Goal: Consume media (video, audio): Consume media (video, audio)

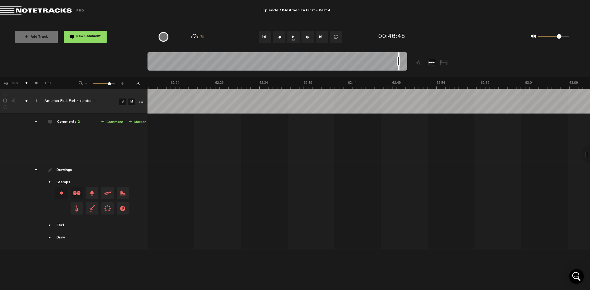
scroll to position [0, 33381]
drag, startPoint x: 335, startPoint y: 56, endPoint x: 400, endPoint y: 58, distance: 64.5
click at [400, 58] on div at bounding box center [277, 62] width 260 height 21
drag, startPoint x: 400, startPoint y: 56, endPoint x: 382, endPoint y: 56, distance: 18.4
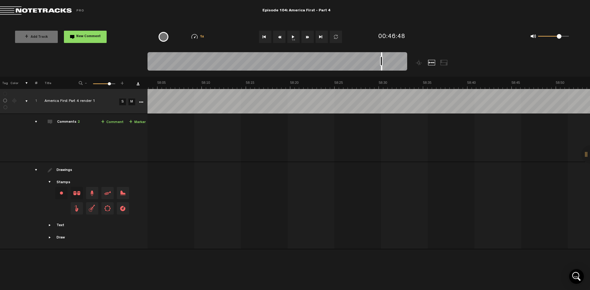
click at [382, 56] on div at bounding box center [381, 61] width 1 height 18
click at [290, 37] on button "1x" at bounding box center [293, 37] width 12 height 12
click at [293, 37] on button "1x" at bounding box center [293, 37] width 12 height 12
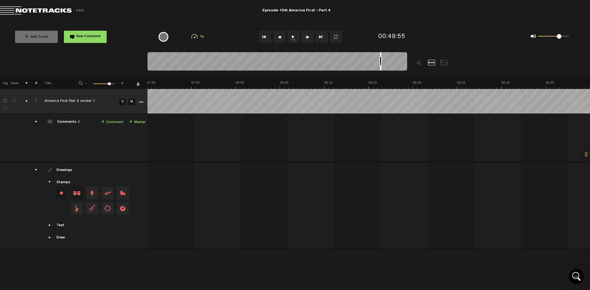
drag, startPoint x: 346, startPoint y: 54, endPoint x: 380, endPoint y: 55, distance: 34.1
click at [380, 55] on div at bounding box center [380, 61] width 1 height 18
click at [293, 37] on button "1x" at bounding box center [293, 37] width 12 height 12
click at [378, 56] on div at bounding box center [277, 62] width 260 height 21
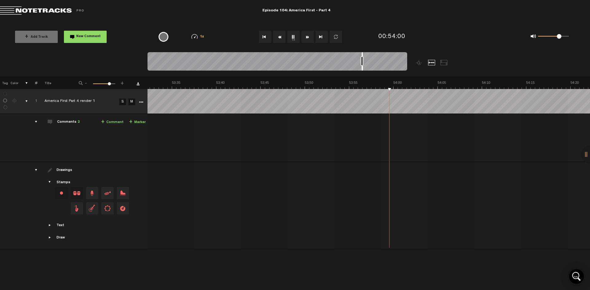
scroll to position [0, 28525]
drag, startPoint x: 558, startPoint y: 37, endPoint x: 563, endPoint y: 38, distance: 5.0
click at [563, 38] on span at bounding box center [563, 36] width 5 height 5
click at [278, 38] on button "Rewind" at bounding box center [279, 37] width 12 height 12
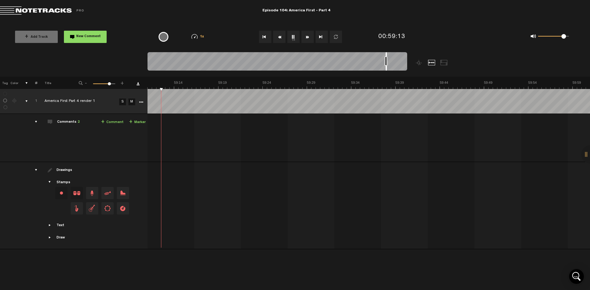
click at [278, 38] on button "Rewind" at bounding box center [279, 37] width 12 height 12
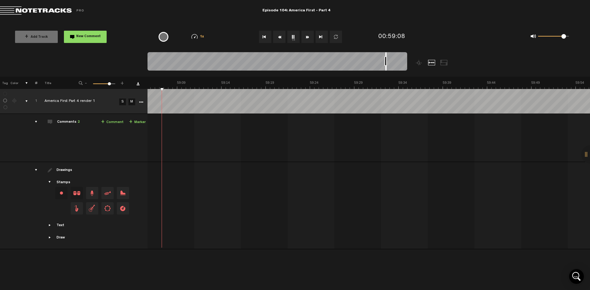
click at [278, 38] on button "Rewind" at bounding box center [279, 37] width 12 height 12
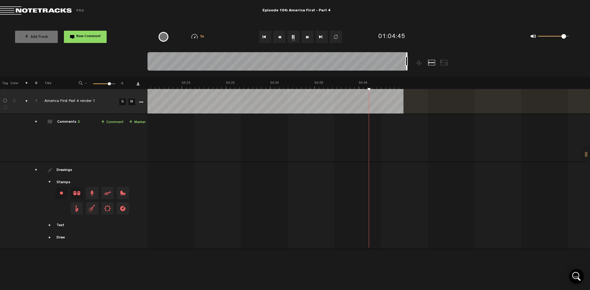
scroll to position [0, 34269]
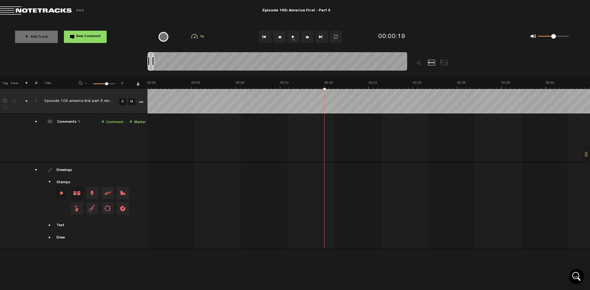
scroll to position [0, 354]
click at [293, 37] on button "1x" at bounding box center [293, 37] width 12 height 12
click at [546, 37] on div "0 1 0.5" at bounding box center [553, 36] width 31 height 1
click at [542, 37] on div "0 1 0.09" at bounding box center [553, 36] width 31 height 1
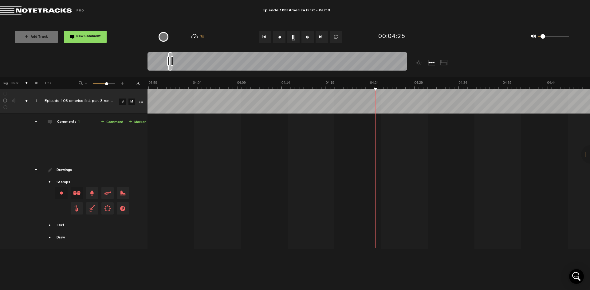
scroll to position [0, 2300]
click at [307, 38] on button "Fast Forward" at bounding box center [307, 37] width 12 height 12
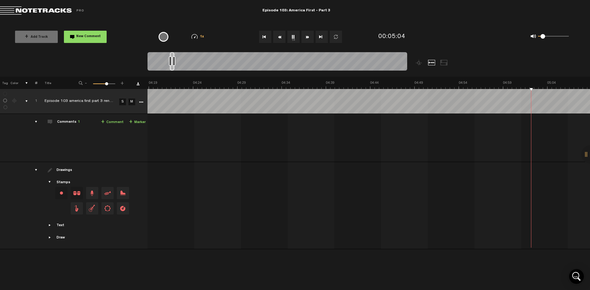
scroll to position [0, 2477]
click at [307, 38] on button "Fast Forward" at bounding box center [307, 37] width 12 height 12
click at [307, 37] on button "Fast Forward" at bounding box center [307, 37] width 12 height 12
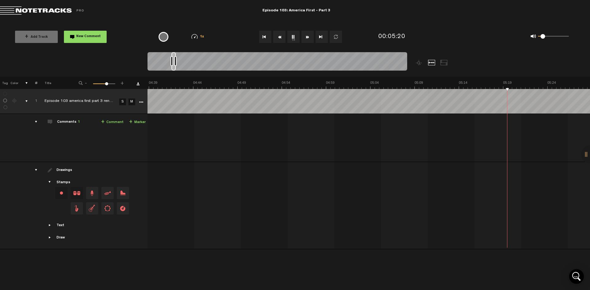
drag, startPoint x: 307, startPoint y: 37, endPoint x: 308, endPoint y: 45, distance: 8.9
click at [308, 45] on div "1x" at bounding box center [297, 37] width 156 height 22
click at [307, 39] on button "Fast Forward" at bounding box center [307, 37] width 12 height 12
click at [306, 36] on button "Fast Forward" at bounding box center [307, 37] width 12 height 12
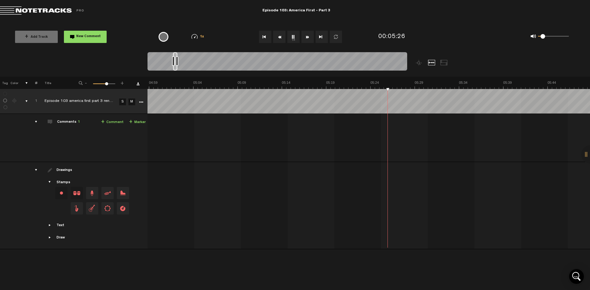
click at [306, 36] on button "Fast Forward" at bounding box center [307, 37] width 12 height 12
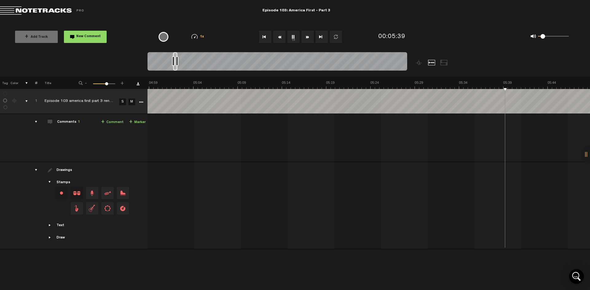
click at [306, 35] on button "Fast Forward" at bounding box center [307, 37] width 12 height 12
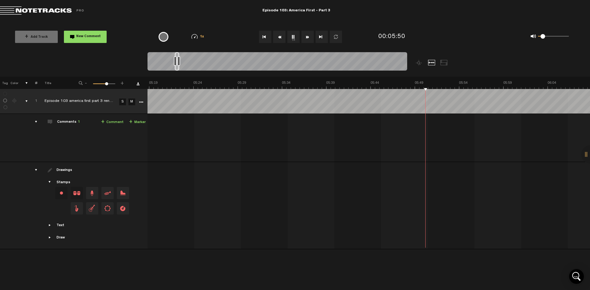
click at [306, 35] on button "Fast Forward" at bounding box center [307, 37] width 12 height 12
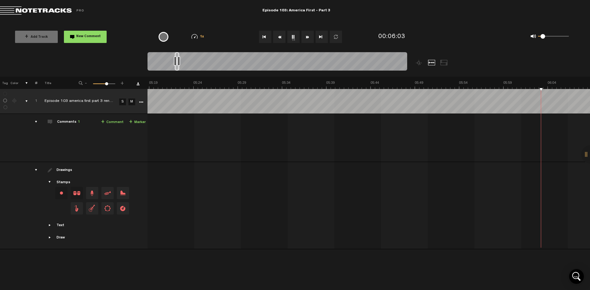
click at [306, 35] on button "Fast Forward" at bounding box center [307, 37] width 12 height 12
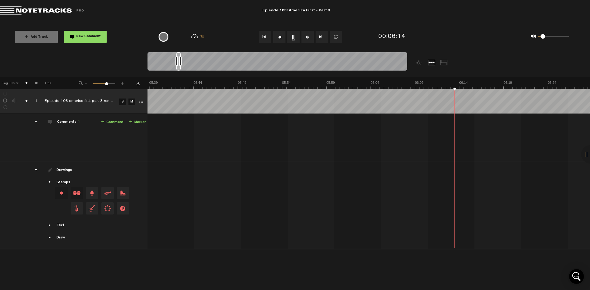
click at [306, 35] on button "Fast Forward" at bounding box center [307, 37] width 12 height 12
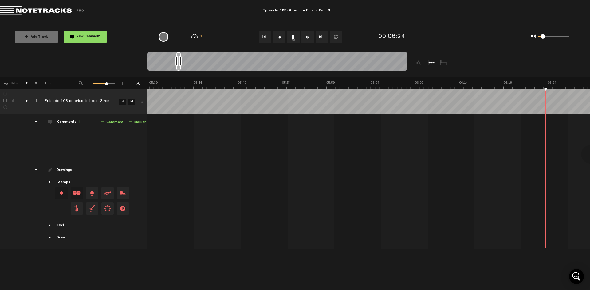
click at [306, 35] on button "Fast Forward" at bounding box center [307, 37] width 12 height 12
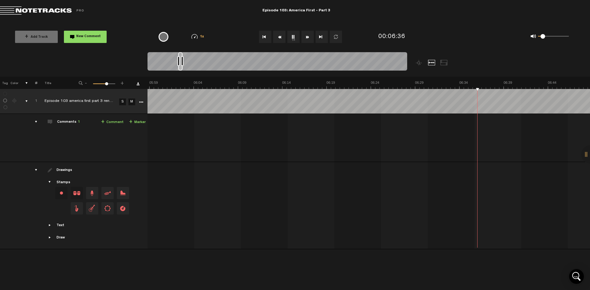
click at [306, 35] on button "Fast Forward" at bounding box center [307, 37] width 12 height 12
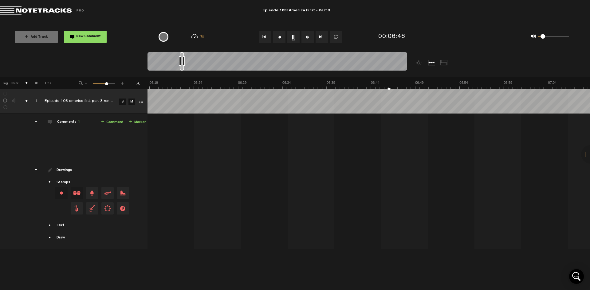
click at [306, 35] on button "Fast Forward" at bounding box center [307, 37] width 12 height 12
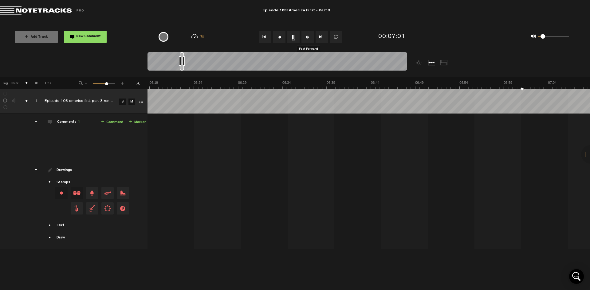
click at [305, 37] on button "Fast Forward" at bounding box center [307, 37] width 12 height 12
click at [295, 36] on button "1x" at bounding box center [293, 37] width 12 height 12
click at [290, 38] on button "1x" at bounding box center [293, 37] width 12 height 12
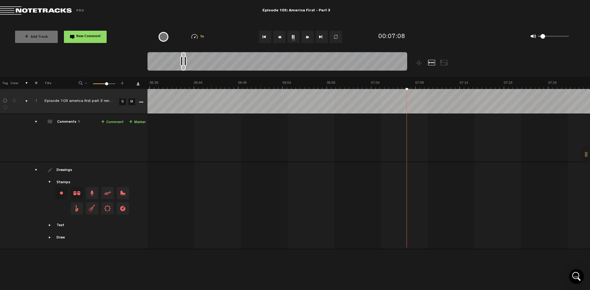
click at [307, 39] on button "Fast Forward" at bounding box center [307, 37] width 12 height 12
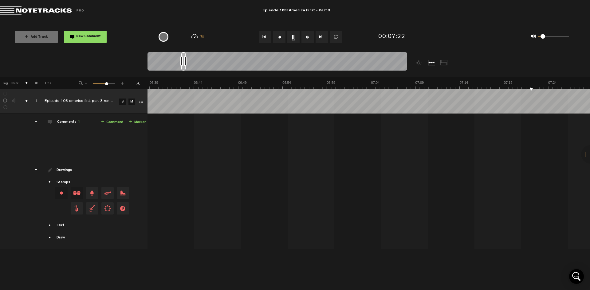
click at [307, 39] on button "Fast Forward" at bounding box center [307, 37] width 12 height 12
click at [308, 39] on button "Fast Forward" at bounding box center [307, 37] width 12 height 12
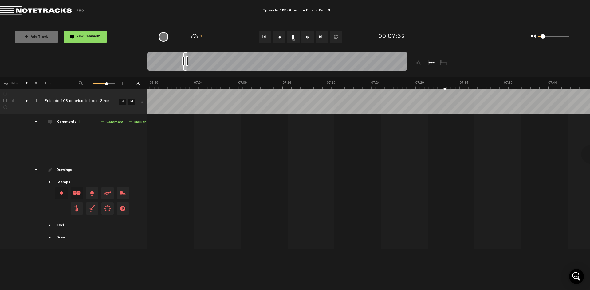
click at [308, 39] on button "Fast Forward" at bounding box center [307, 37] width 12 height 12
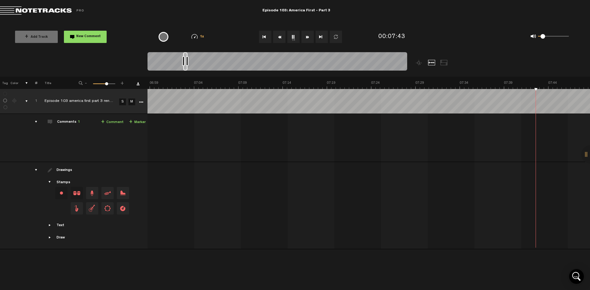
scroll to position [0, 3892]
click at [308, 39] on button "Fast Forward" at bounding box center [307, 37] width 12 height 12
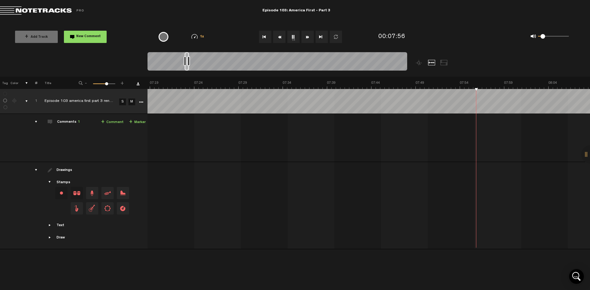
click at [308, 39] on button "Fast Forward" at bounding box center [307, 37] width 12 height 12
click at [308, 37] on button "Fast Forward" at bounding box center [307, 37] width 12 height 12
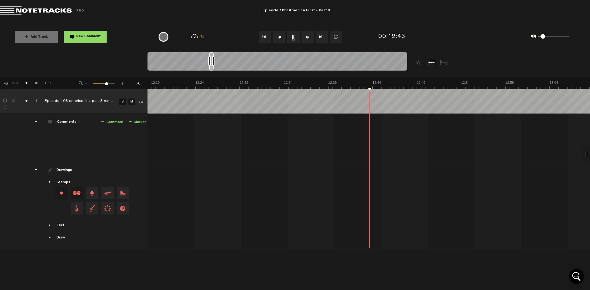
scroll to position [0, 6547]
click at [308, 37] on button "Fast Forward" at bounding box center [307, 37] width 12 height 12
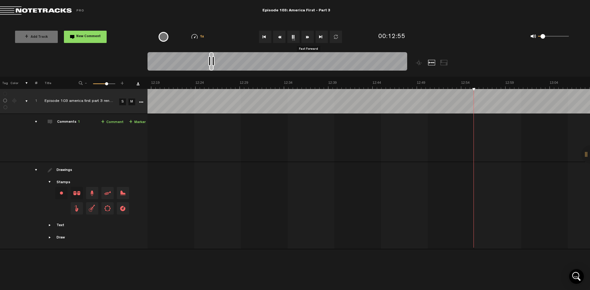
click at [308, 37] on button "Fast Forward" at bounding box center [307, 37] width 12 height 12
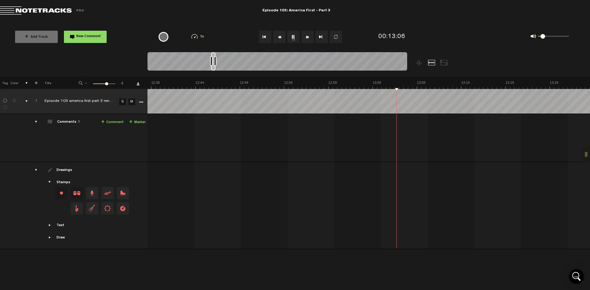
click at [308, 37] on button "Fast Forward" at bounding box center [307, 37] width 12 height 12
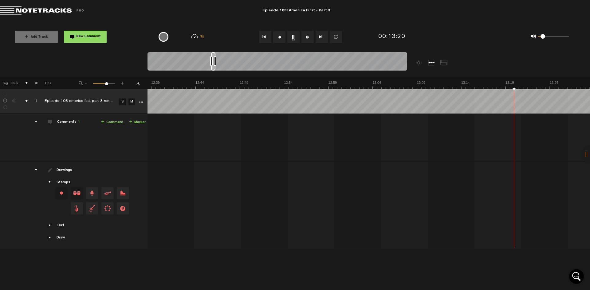
click at [308, 37] on button "Fast Forward" at bounding box center [307, 37] width 12 height 12
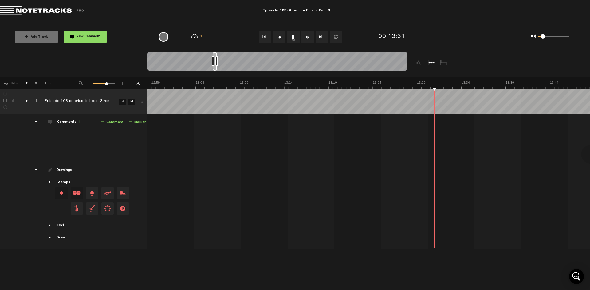
click at [308, 37] on button "Fast Forward" at bounding box center [307, 37] width 12 height 12
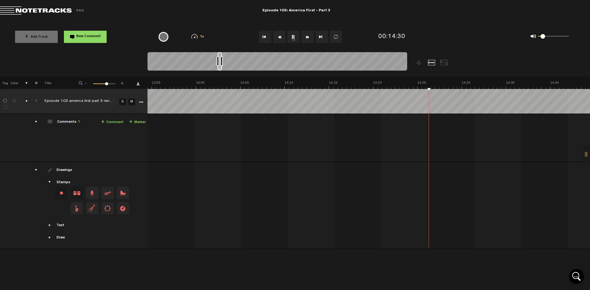
click at [307, 34] on button "Fast Forward" at bounding box center [307, 37] width 12 height 12
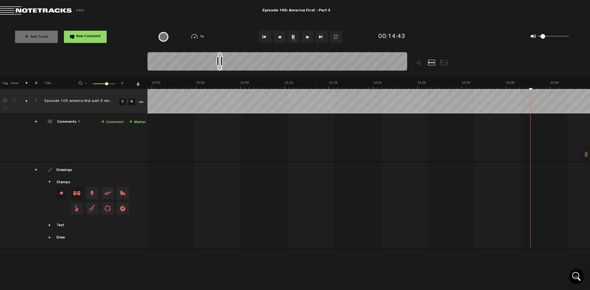
scroll to position [0, 7608]
click at [307, 34] on button "Fast Forward" at bounding box center [307, 37] width 12 height 12
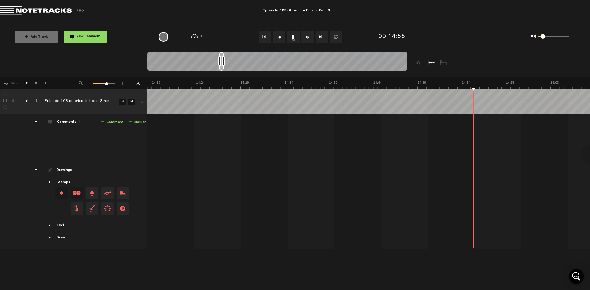
click at [307, 34] on button "Fast Forward" at bounding box center [307, 37] width 12 height 12
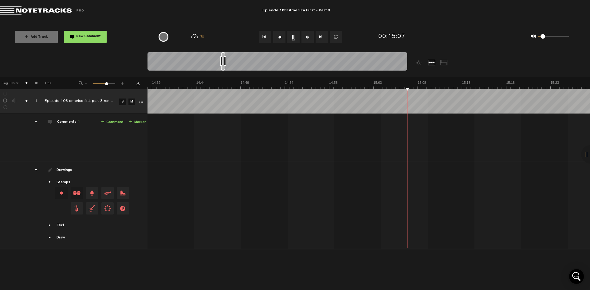
click at [307, 34] on button "Fast Forward" at bounding box center [307, 37] width 12 height 12
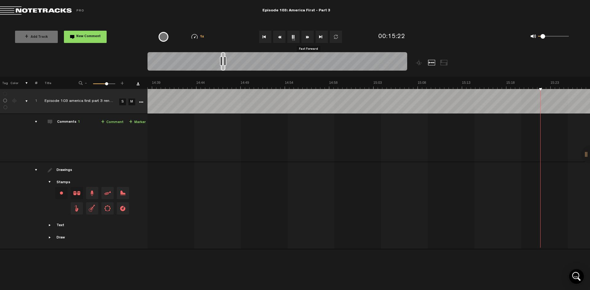
click at [307, 34] on button "Fast Forward" at bounding box center [307, 37] width 12 height 12
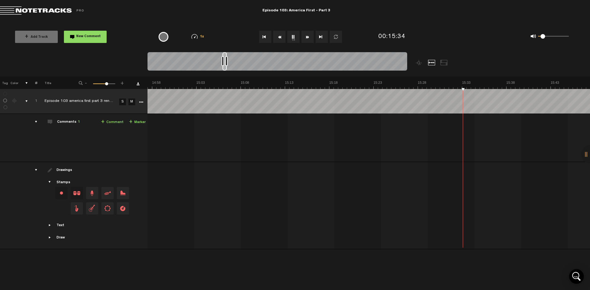
click at [307, 34] on button "Fast Forward" at bounding box center [307, 37] width 12 height 12
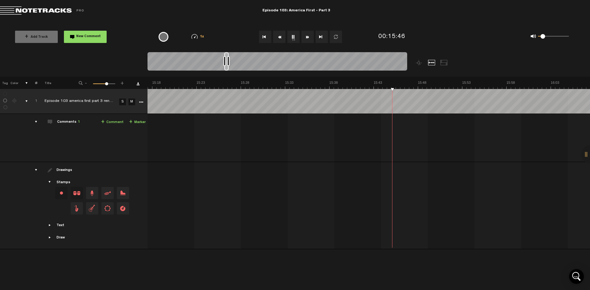
click at [307, 34] on button "Fast Forward" at bounding box center [307, 37] width 12 height 12
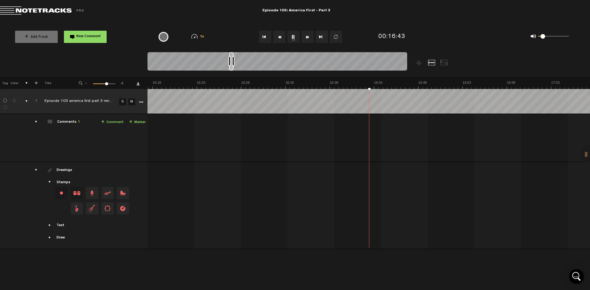
scroll to position [0, 8670]
click at [310, 37] on button "Fast Forward" at bounding box center [307, 37] width 12 height 12
click at [308, 37] on button "Fast Forward" at bounding box center [307, 37] width 12 height 12
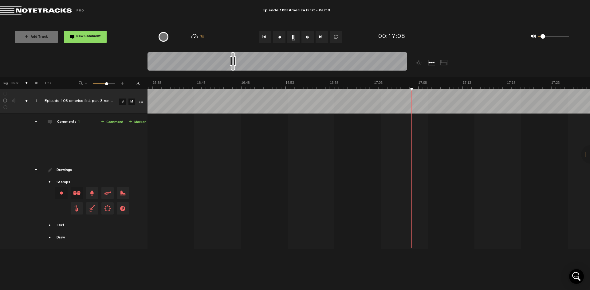
click at [308, 37] on button "Fast Forward" at bounding box center [307, 37] width 12 height 12
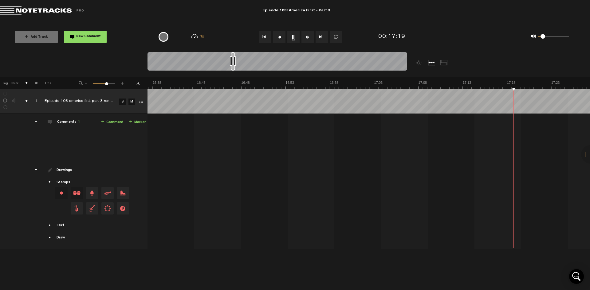
click at [308, 37] on button "Fast Forward" at bounding box center [307, 37] width 12 height 12
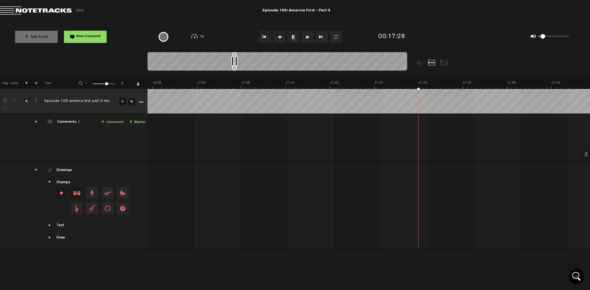
click at [308, 37] on button "Fast Forward" at bounding box center [307, 37] width 12 height 12
click at [307, 37] on button "Fast Forward" at bounding box center [307, 37] width 12 height 12
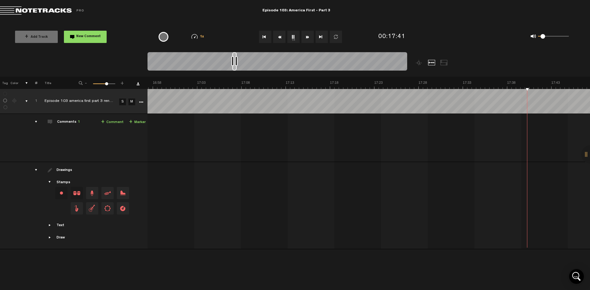
click at [307, 37] on button "Fast Forward" at bounding box center [307, 37] width 12 height 12
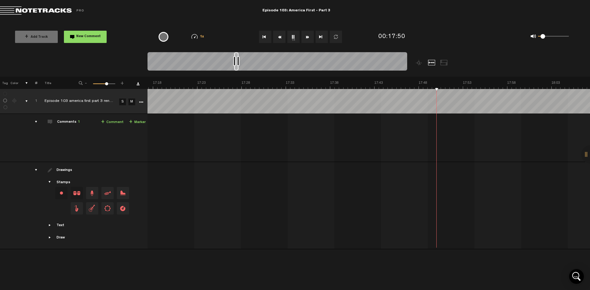
click at [307, 37] on button "Fast Forward" at bounding box center [307, 37] width 12 height 12
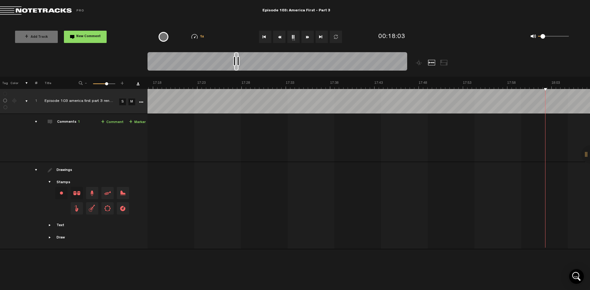
scroll to position [0, 9378]
click at [307, 37] on button "Fast Forward" at bounding box center [307, 37] width 12 height 12
click at [307, 36] on button "Fast Forward" at bounding box center [307, 37] width 12 height 12
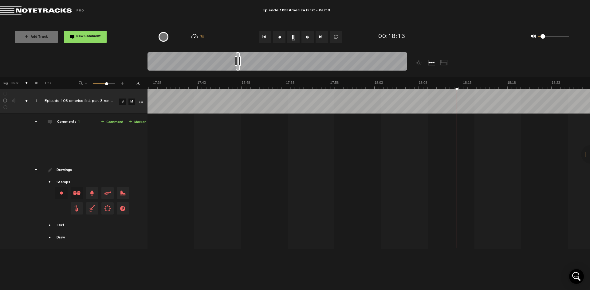
click at [307, 36] on button "Fast Forward" at bounding box center [307, 37] width 12 height 12
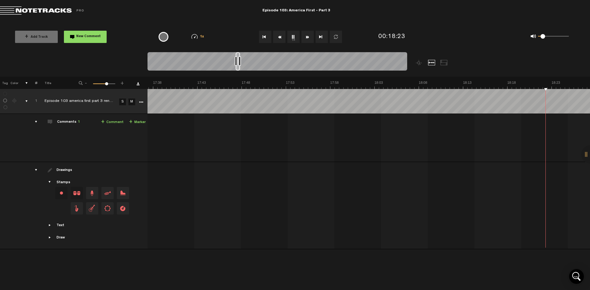
click at [307, 36] on button "Fast Forward" at bounding box center [307, 37] width 12 height 12
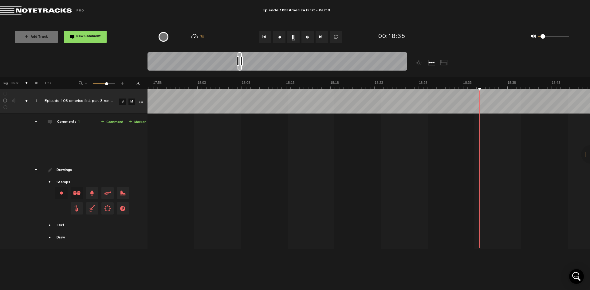
click at [307, 36] on button "Fast Forward" at bounding box center [307, 37] width 12 height 12
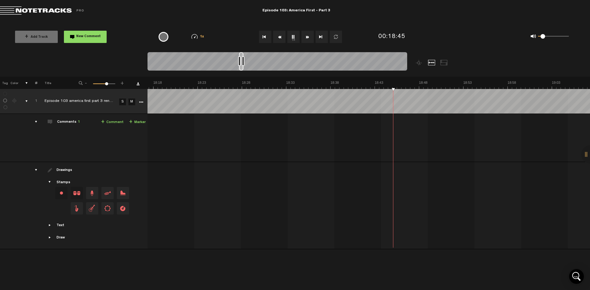
click at [307, 36] on button "Fast Forward" at bounding box center [307, 37] width 12 height 12
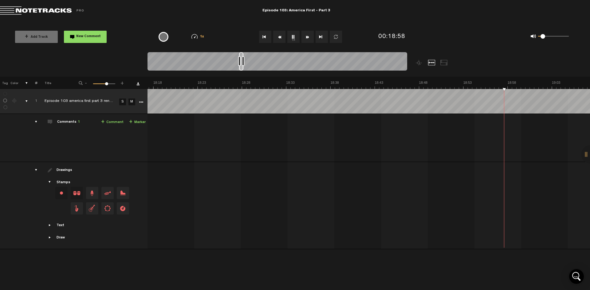
click at [307, 36] on button "Fast Forward" at bounding box center [307, 37] width 12 height 12
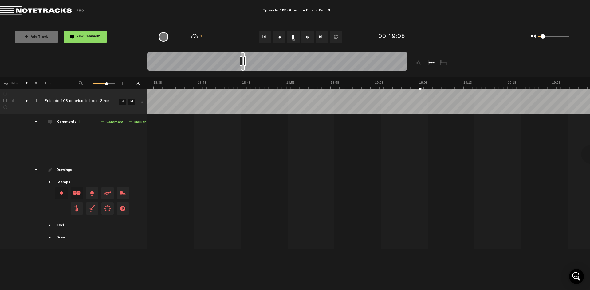
click at [307, 36] on button "Fast Forward" at bounding box center [307, 37] width 12 height 12
click at [546, 36] on div "0 1 0.23" at bounding box center [553, 36] width 31 height 1
click at [307, 37] on button "Fast Forward" at bounding box center [307, 37] width 12 height 12
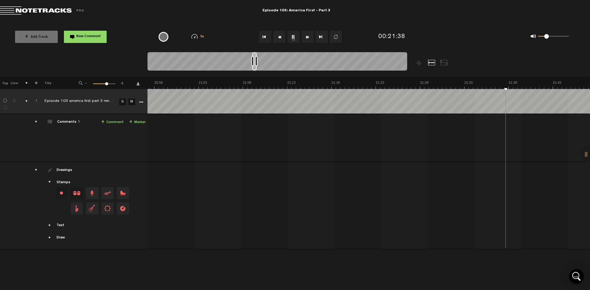
click at [307, 37] on button "Fast Forward" at bounding box center [307, 37] width 12 height 12
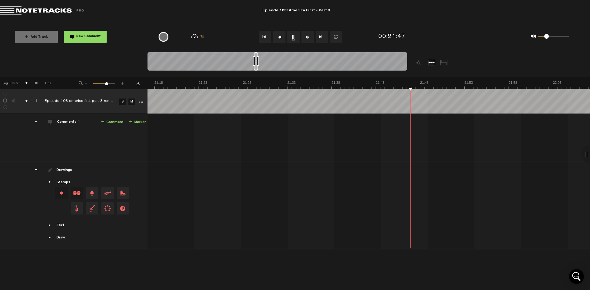
click at [307, 37] on button "Fast Forward" at bounding box center [307, 37] width 12 height 12
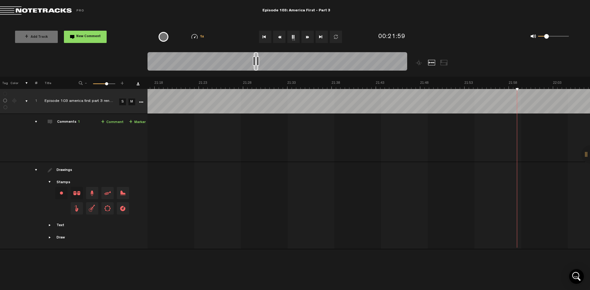
click at [307, 37] on button "Fast Forward" at bounding box center [307, 37] width 12 height 12
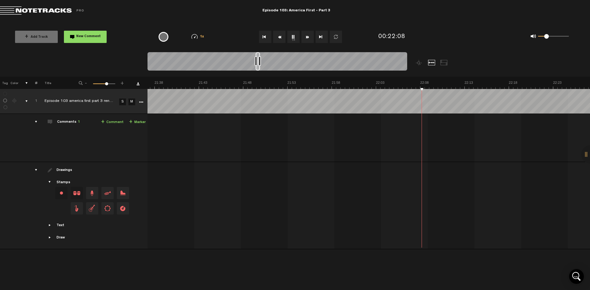
click at [307, 37] on button "Fast Forward" at bounding box center [307, 37] width 12 height 12
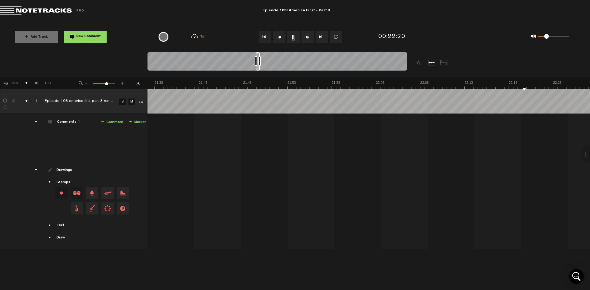
click at [307, 37] on button "Fast Forward" at bounding box center [307, 37] width 12 height 12
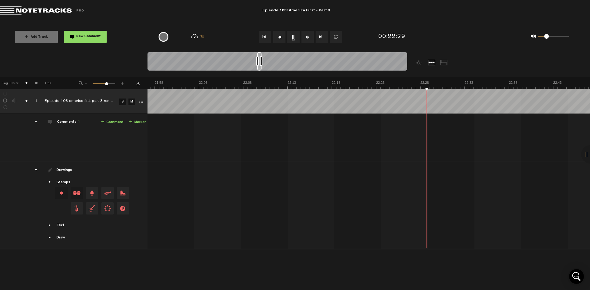
click at [307, 37] on button "Fast Forward" at bounding box center [307, 37] width 12 height 12
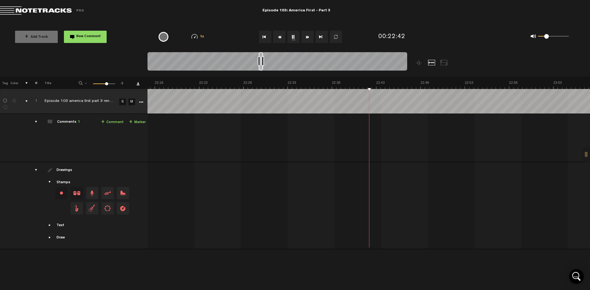
scroll to position [0, 11855]
click at [307, 37] on button "Fast Forward" at bounding box center [307, 37] width 12 height 12
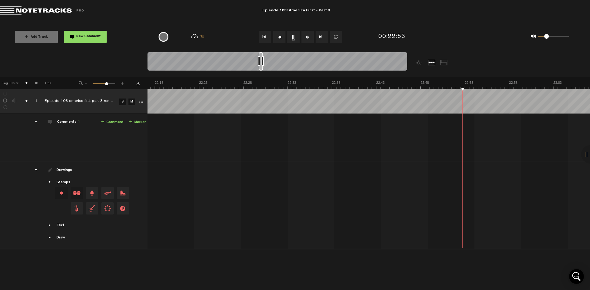
click at [307, 37] on button "Fast Forward" at bounding box center [307, 37] width 12 height 12
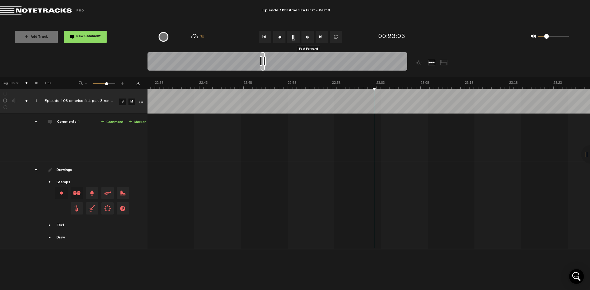
click at [307, 37] on button "Fast Forward" at bounding box center [307, 37] width 12 height 12
click at [307, 41] on button "Fast Forward" at bounding box center [307, 37] width 12 height 12
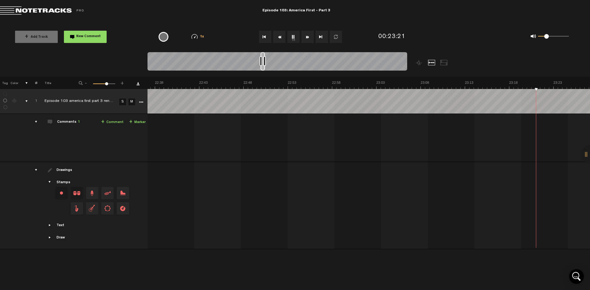
scroll to position [0, 12209]
click at [307, 41] on button "Fast Forward" at bounding box center [307, 37] width 12 height 12
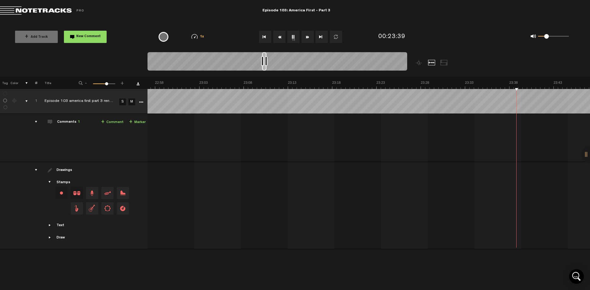
click at [307, 41] on button "Fast Forward" at bounding box center [307, 37] width 12 height 12
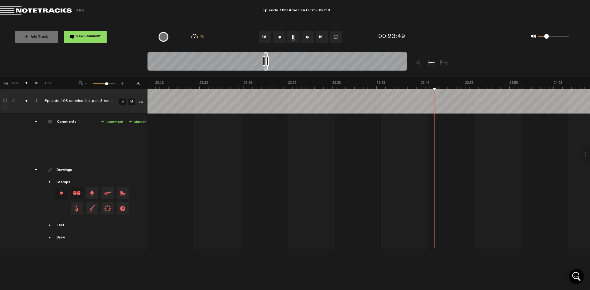
click at [308, 41] on button "Fast Forward" at bounding box center [307, 37] width 12 height 12
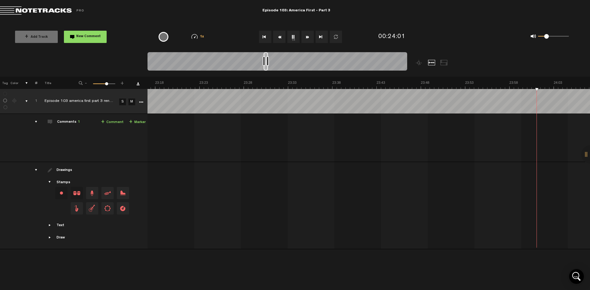
click at [308, 41] on button "Fast Forward" at bounding box center [307, 37] width 12 height 12
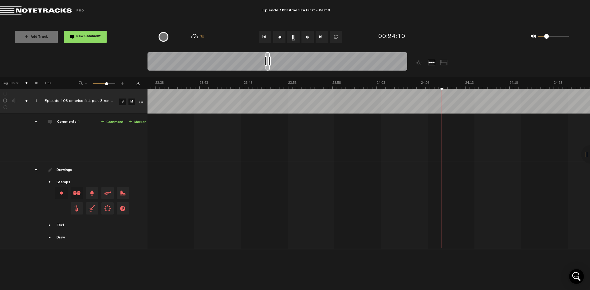
click at [308, 41] on button "Fast Forward" at bounding box center [307, 37] width 12 height 12
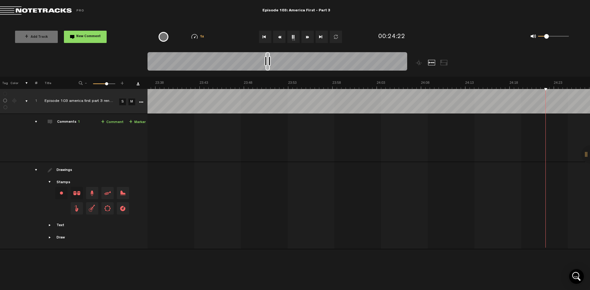
scroll to position [0, 12739]
click at [308, 41] on button "Fast Forward" at bounding box center [307, 37] width 12 height 12
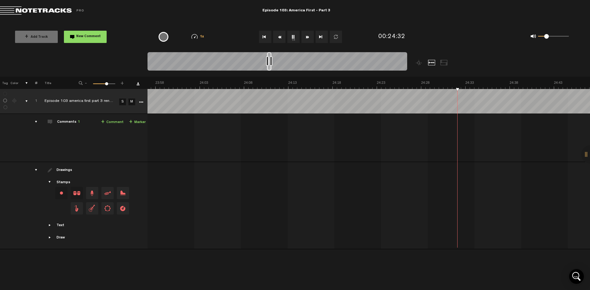
click at [308, 41] on button "Fast Forward" at bounding box center [307, 37] width 12 height 12
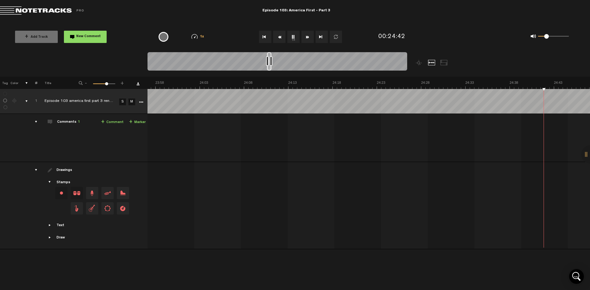
scroll to position [0, 12916]
click at [308, 41] on button "Fast Forward" at bounding box center [307, 37] width 12 height 12
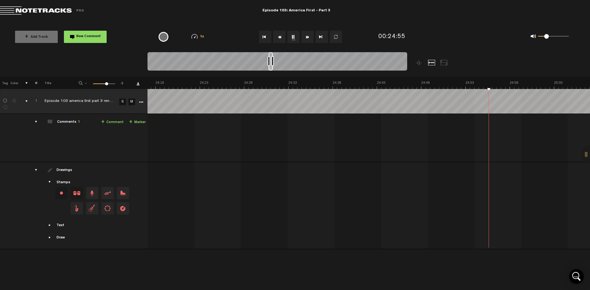
click at [308, 41] on button "Fast Forward" at bounding box center [307, 37] width 12 height 12
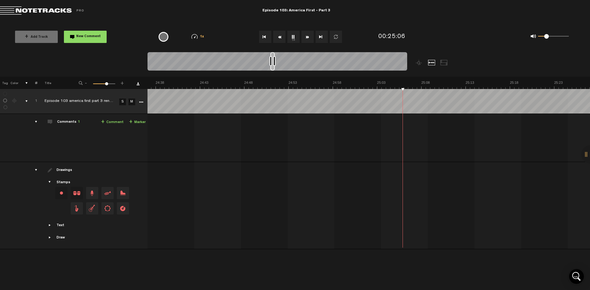
click at [308, 41] on button "Fast Forward" at bounding box center [307, 37] width 12 height 12
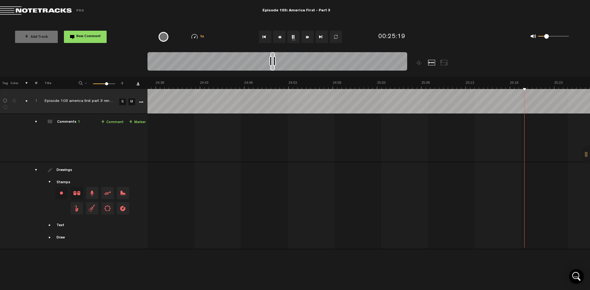
click at [308, 41] on button "Fast Forward" at bounding box center [307, 37] width 12 height 12
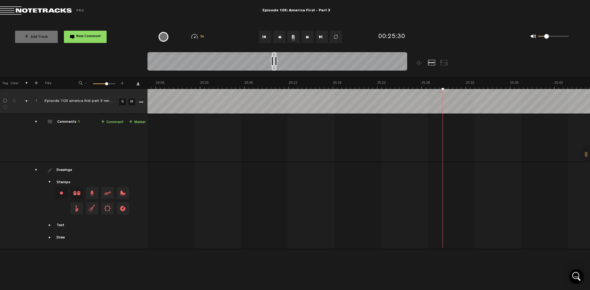
click at [308, 41] on button "Fast Forward" at bounding box center [307, 37] width 12 height 12
click at [309, 33] on button "Fast Forward" at bounding box center [307, 37] width 12 height 12
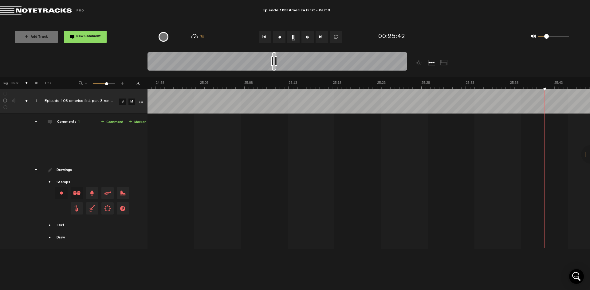
scroll to position [0, 13447]
click at [309, 33] on button "Fast Forward" at bounding box center [307, 37] width 12 height 12
click at [307, 34] on button "Fast Forward" at bounding box center [307, 37] width 12 height 12
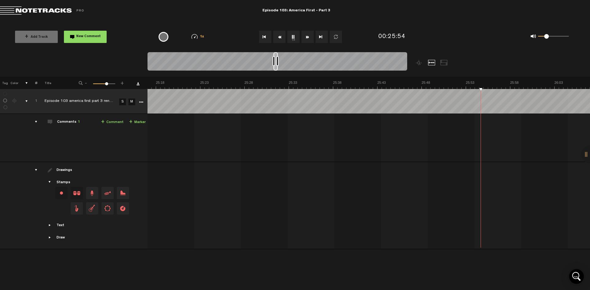
click at [307, 34] on button "Fast Forward" at bounding box center [307, 37] width 12 height 12
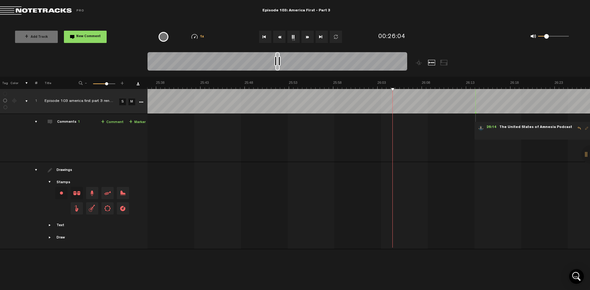
click at [307, 34] on button "Fast Forward" at bounding box center [307, 37] width 12 height 12
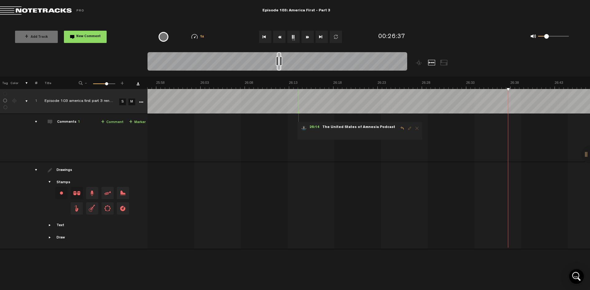
click at [307, 34] on button "Fast Forward" at bounding box center [307, 37] width 12 height 12
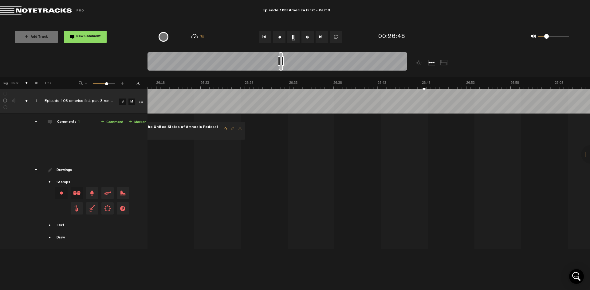
click at [307, 34] on button "Fast Forward" at bounding box center [307, 37] width 12 height 12
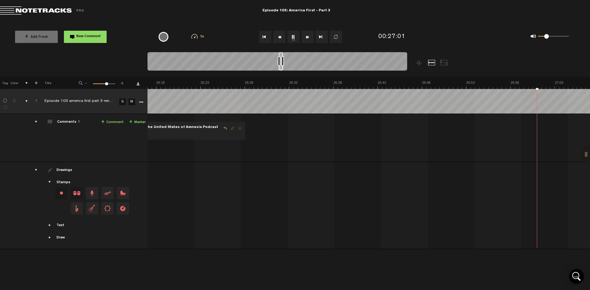
click at [307, 34] on button "Fast Forward" at bounding box center [307, 37] width 12 height 12
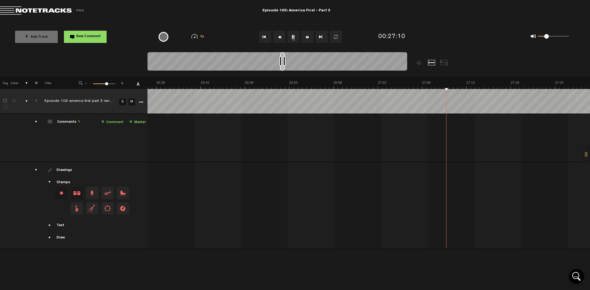
click at [307, 34] on button "Fast Forward" at bounding box center [307, 37] width 12 height 12
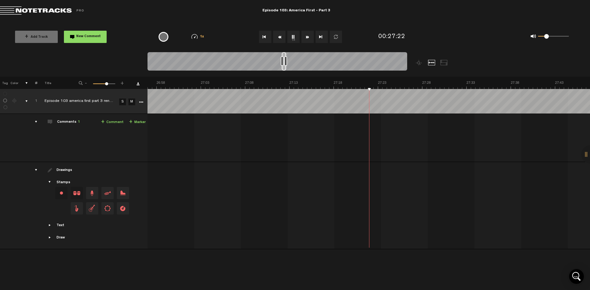
scroll to position [0, 14332]
click at [307, 34] on button "Fast Forward" at bounding box center [307, 37] width 12 height 12
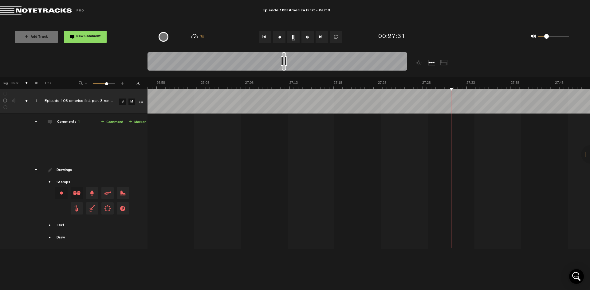
click at [307, 34] on button "Fast Forward" at bounding box center [307, 37] width 12 height 12
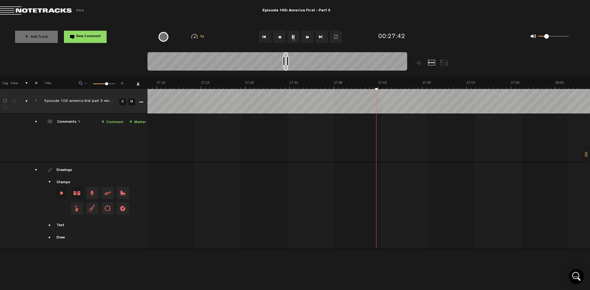
scroll to position [0, 14509]
click at [307, 34] on button "Fast Forward" at bounding box center [307, 37] width 12 height 12
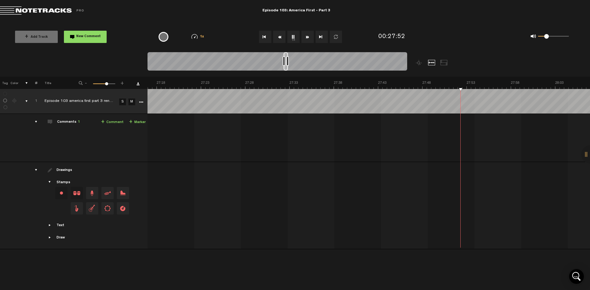
click at [307, 34] on button "Fast Forward" at bounding box center [307, 37] width 12 height 12
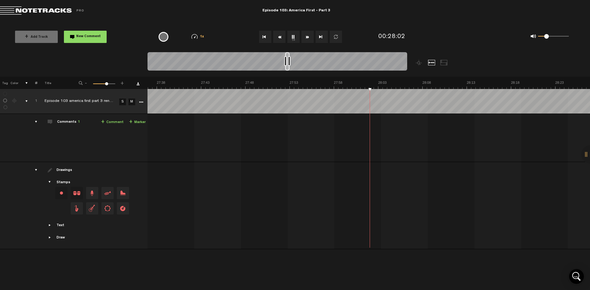
click at [307, 34] on button "Fast Forward" at bounding box center [307, 37] width 12 height 12
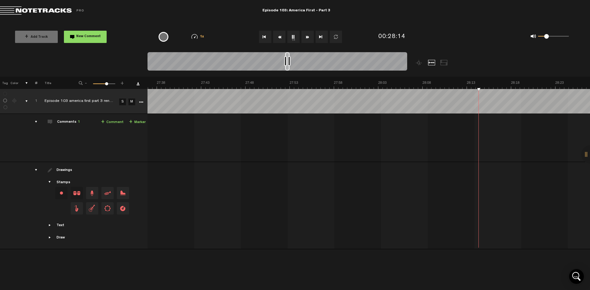
click at [307, 34] on button "Fast Forward" at bounding box center [307, 37] width 12 height 12
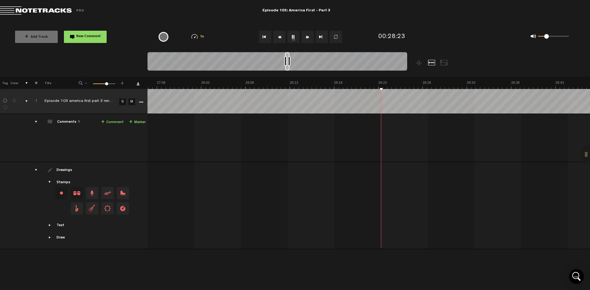
click at [307, 34] on button "Fast Forward" at bounding box center [307, 37] width 12 height 12
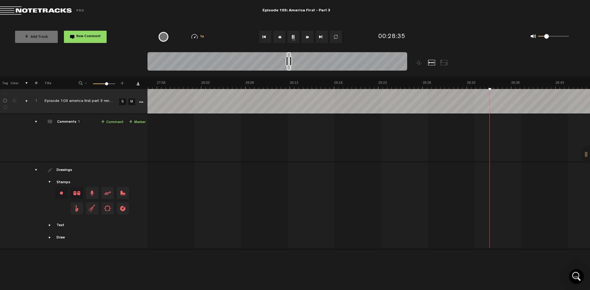
click at [307, 34] on button "Fast Forward" at bounding box center [307, 37] width 12 height 12
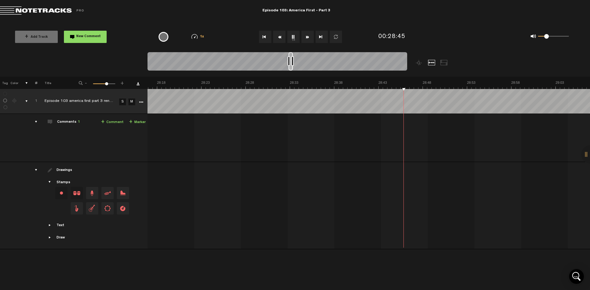
click at [307, 34] on button "Fast Forward" at bounding box center [307, 37] width 12 height 12
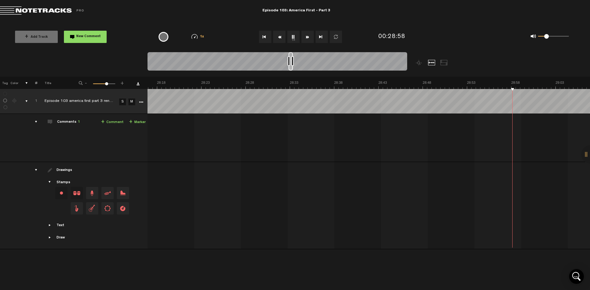
click at [307, 34] on button "Fast Forward" at bounding box center [307, 37] width 12 height 12
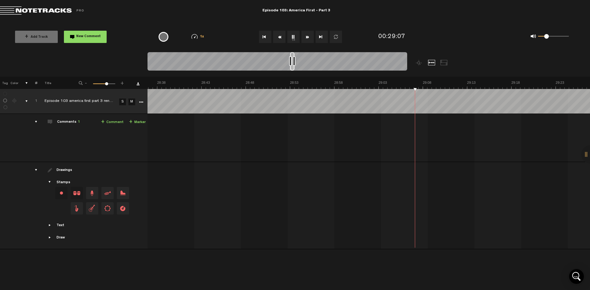
click at [307, 34] on button "Fast Forward" at bounding box center [307, 37] width 12 height 12
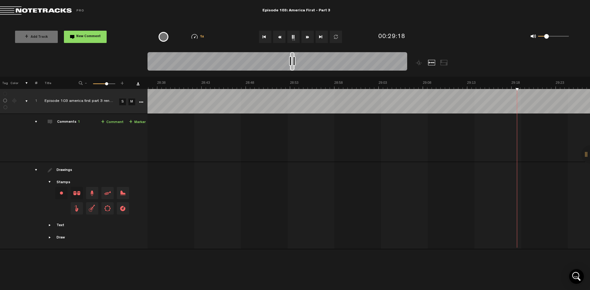
click at [307, 34] on button "Fast Forward" at bounding box center [307, 37] width 12 height 12
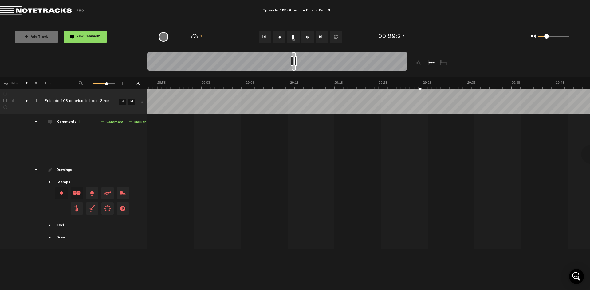
click at [307, 34] on button "Fast Forward" at bounding box center [307, 37] width 12 height 12
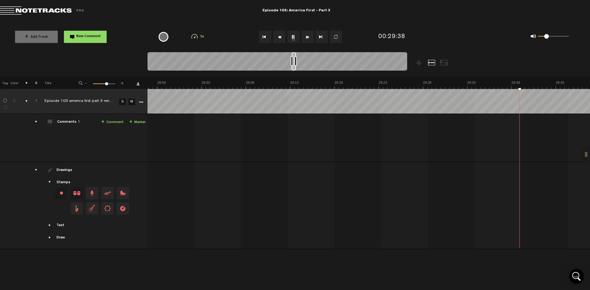
click at [307, 34] on button "Fast Forward" at bounding box center [307, 37] width 12 height 12
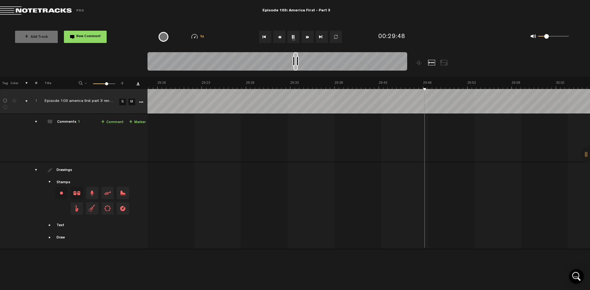
click at [307, 34] on button "Fast Forward" at bounding box center [307, 37] width 12 height 12
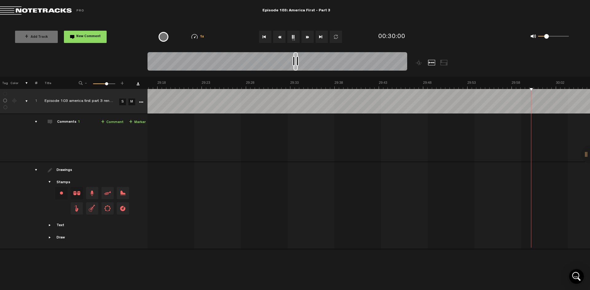
click at [307, 34] on button "Fast Forward" at bounding box center [307, 37] width 12 height 12
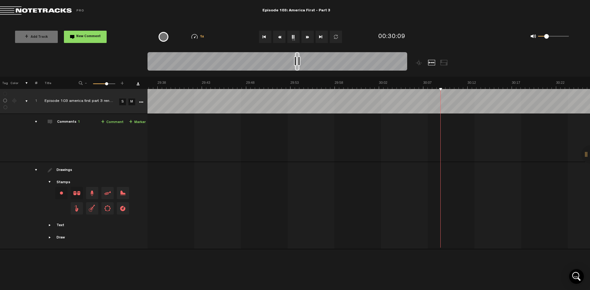
click at [307, 34] on button "Fast Forward" at bounding box center [307, 37] width 12 height 12
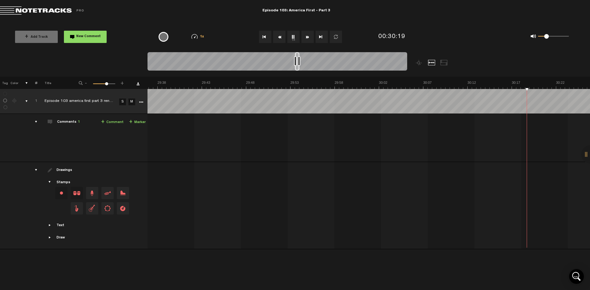
scroll to position [0, 15924]
click at [307, 34] on button "Fast Forward" at bounding box center [307, 37] width 12 height 12
click at [308, 36] on button "Fast Forward" at bounding box center [307, 37] width 12 height 12
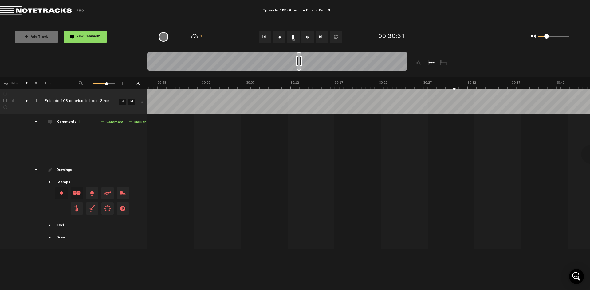
click at [308, 37] on button "Fast Forward" at bounding box center [307, 37] width 12 height 12
click at [308, 38] on button "Fast Forward" at bounding box center [307, 37] width 12 height 12
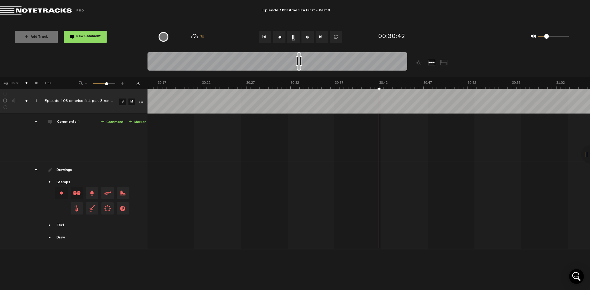
scroll to position [0, 16101]
click at [308, 38] on button "Fast Forward" at bounding box center [307, 37] width 12 height 12
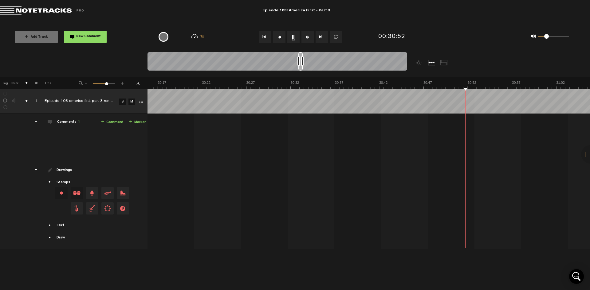
click at [308, 38] on button "Fast Forward" at bounding box center [307, 37] width 12 height 12
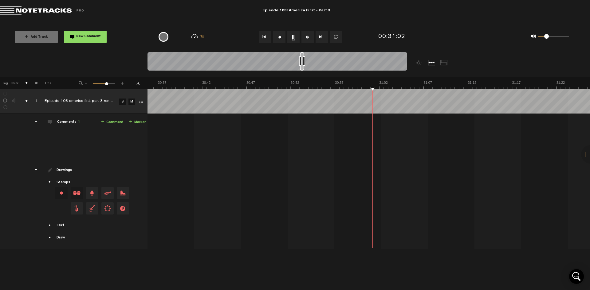
click at [308, 38] on button "Fast Forward" at bounding box center [307, 37] width 12 height 12
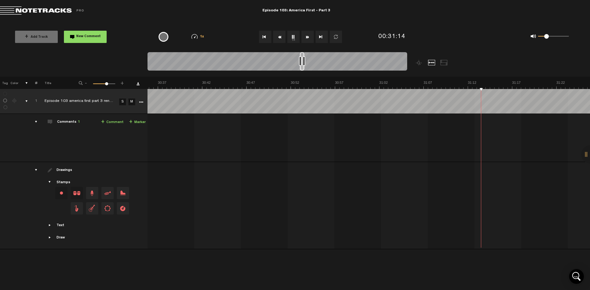
click at [308, 38] on button "Fast Forward" at bounding box center [307, 37] width 12 height 12
click at [308, 39] on button "Fast Forward" at bounding box center [307, 37] width 12 height 12
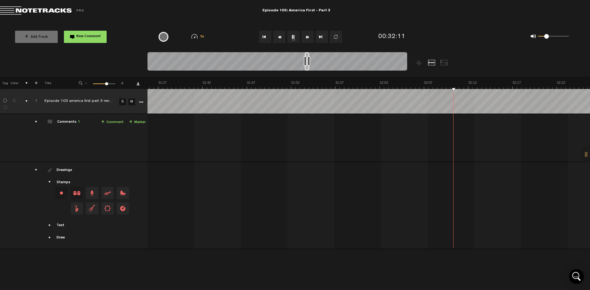
click at [308, 39] on button "Fast Forward" at bounding box center [307, 37] width 12 height 12
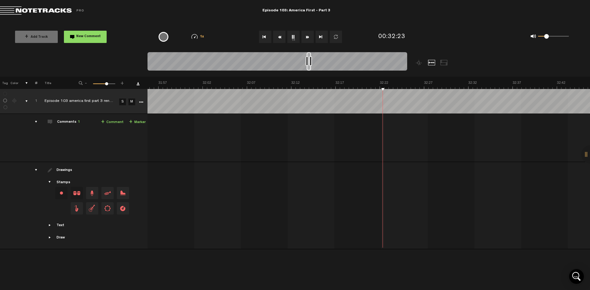
click at [308, 39] on button "Fast Forward" at bounding box center [307, 37] width 12 height 12
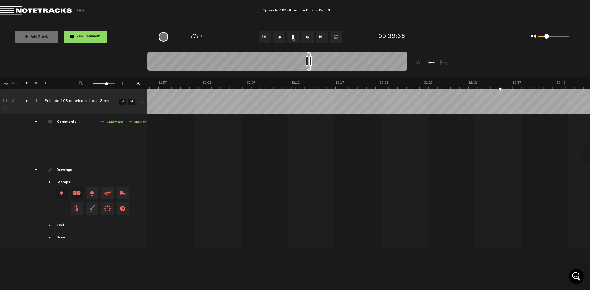
click at [308, 39] on button "Fast Forward" at bounding box center [307, 37] width 12 height 12
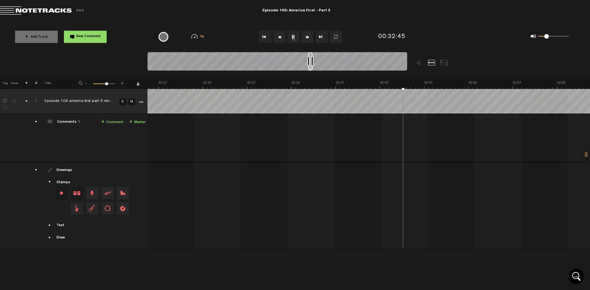
click at [308, 39] on button "Fast Forward" at bounding box center [307, 37] width 12 height 12
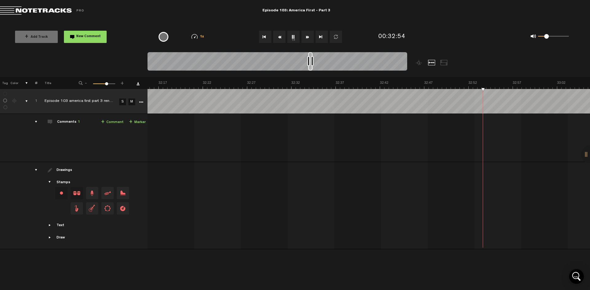
click at [308, 39] on button "Fast Forward" at bounding box center [307, 37] width 12 height 12
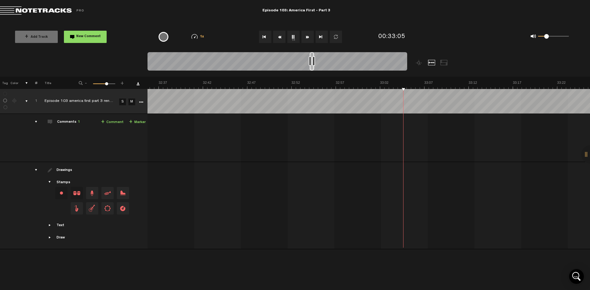
click at [308, 39] on button "Fast Forward" at bounding box center [307, 37] width 12 height 12
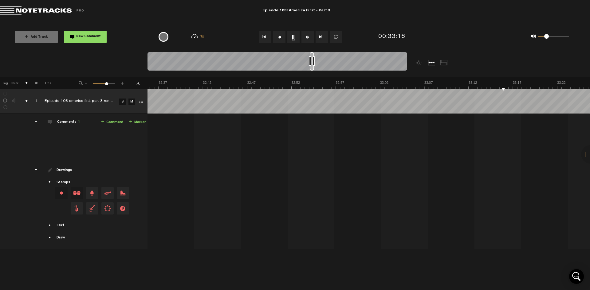
click at [308, 39] on button "Fast Forward" at bounding box center [307, 37] width 12 height 12
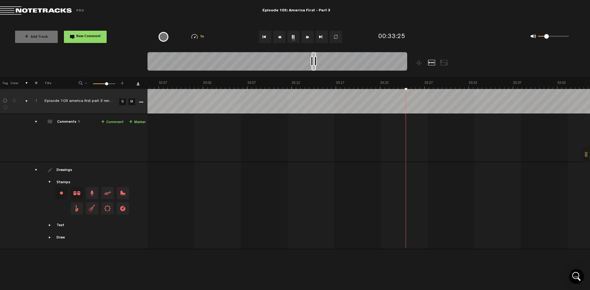
click at [308, 39] on button "Fast Forward" at bounding box center [307, 37] width 12 height 12
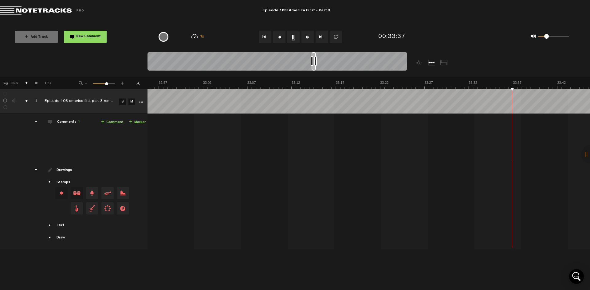
click at [308, 39] on button "Fast Forward" at bounding box center [307, 37] width 12 height 12
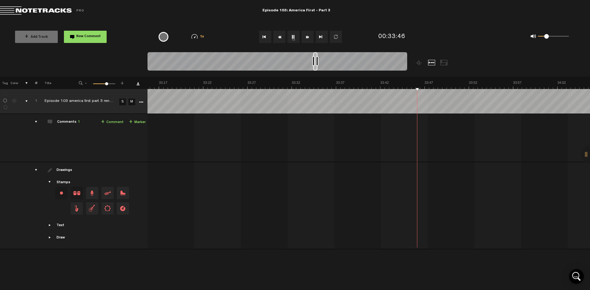
click at [308, 39] on button "Fast Forward" at bounding box center [307, 37] width 12 height 12
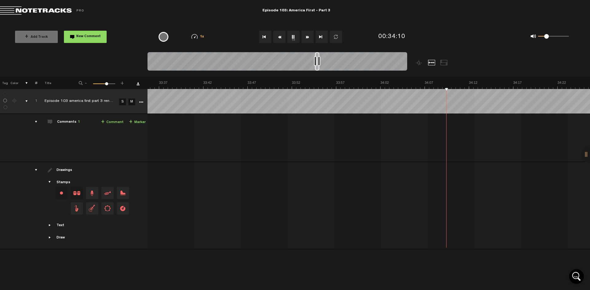
click at [308, 39] on button "Fast Forward" at bounding box center [307, 37] width 12 height 12
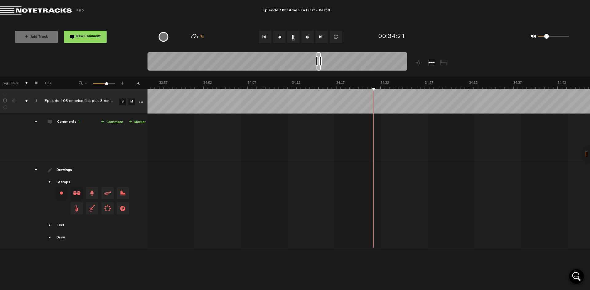
click at [308, 39] on button "Fast Forward" at bounding box center [307, 37] width 12 height 12
click at [308, 38] on button "Fast Forward" at bounding box center [307, 37] width 12 height 12
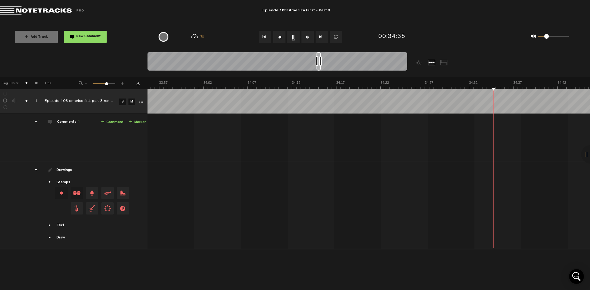
click at [308, 38] on button "Fast Forward" at bounding box center [307, 37] width 12 height 12
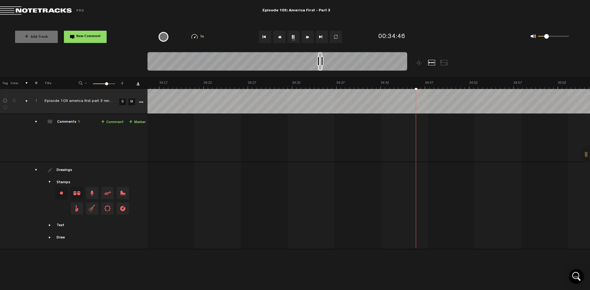
click at [308, 38] on button "Fast Forward" at bounding box center [307, 37] width 12 height 12
click at [306, 36] on button "Fast Forward" at bounding box center [307, 37] width 12 height 12
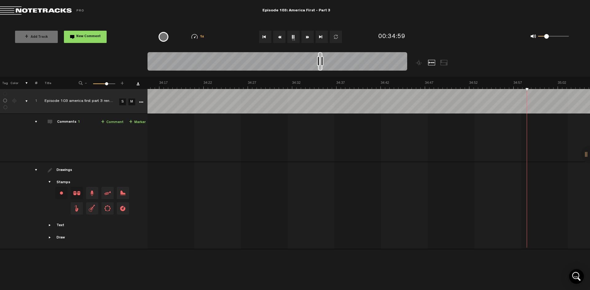
click at [306, 36] on button "Fast Forward" at bounding box center [307, 37] width 12 height 12
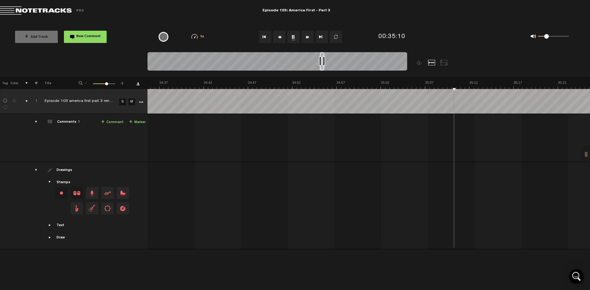
click at [306, 36] on button "Fast Forward" at bounding box center [307, 37] width 12 height 12
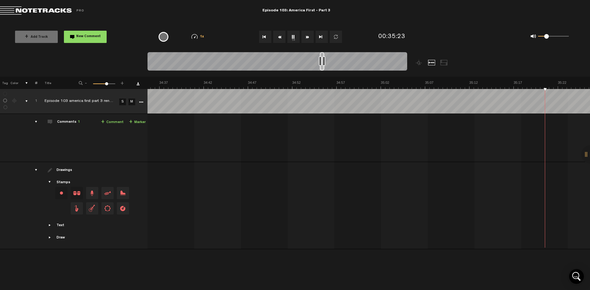
scroll to position [0, 18578]
click at [306, 36] on button "Fast Forward" at bounding box center [307, 37] width 12 height 12
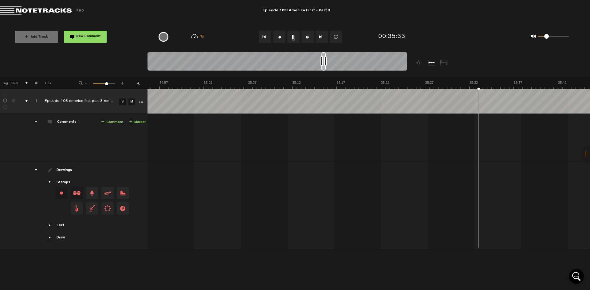
click at [306, 36] on button "Fast Forward" at bounding box center [307, 37] width 12 height 12
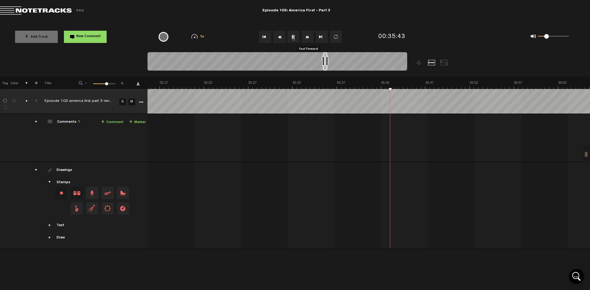
click at [306, 36] on button "Fast Forward" at bounding box center [307, 37] width 12 height 12
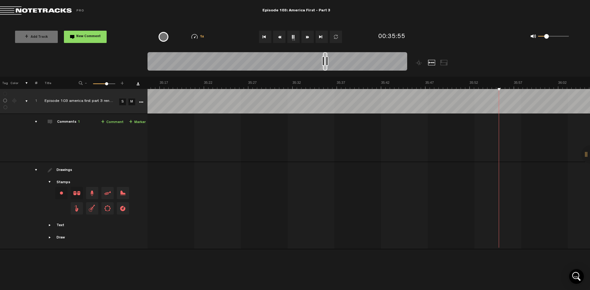
click at [306, 36] on button "Fast Forward" at bounding box center [307, 37] width 12 height 12
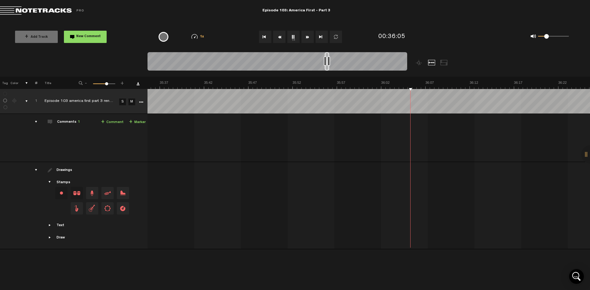
click at [306, 36] on button "Fast Forward" at bounding box center [307, 37] width 12 height 12
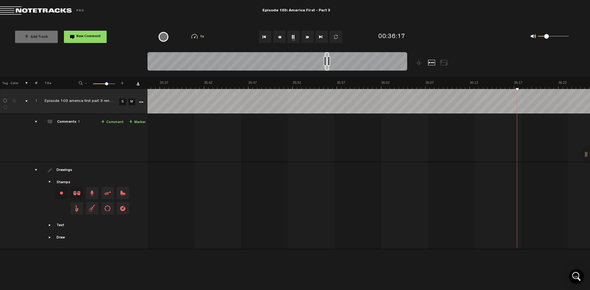
click at [306, 36] on button "Fast Forward" at bounding box center [307, 37] width 12 height 12
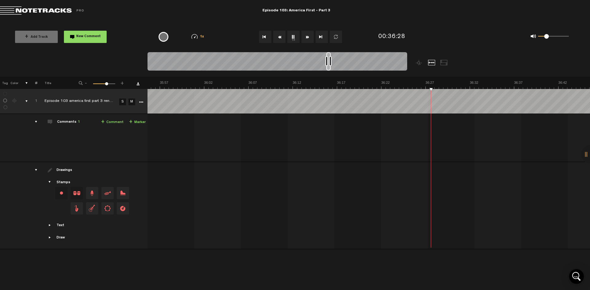
click at [306, 36] on button "Fast Forward" at bounding box center [307, 37] width 12 height 12
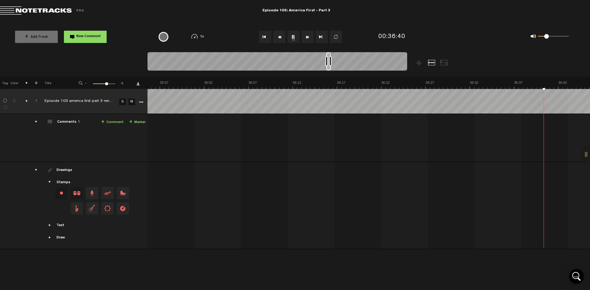
click at [306, 36] on button "Fast Forward" at bounding box center [307, 37] width 12 height 12
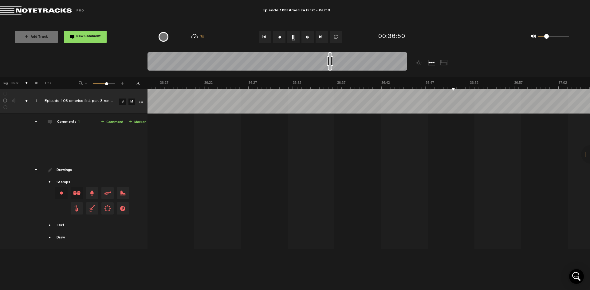
click at [306, 36] on button "Fast Forward" at bounding box center [307, 37] width 12 height 12
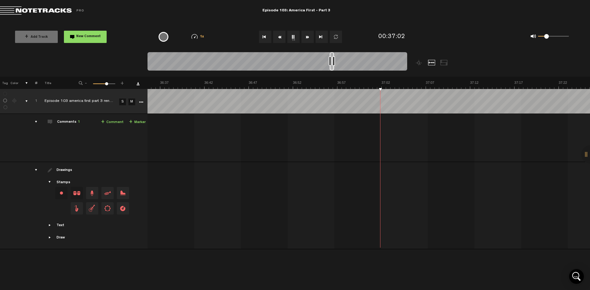
scroll to position [0, 19463]
click at [306, 36] on button "Fast Forward" at bounding box center [307, 37] width 12 height 12
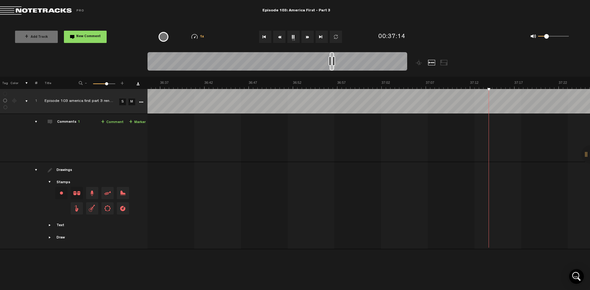
click at [306, 36] on button "Fast Forward" at bounding box center [307, 37] width 12 height 12
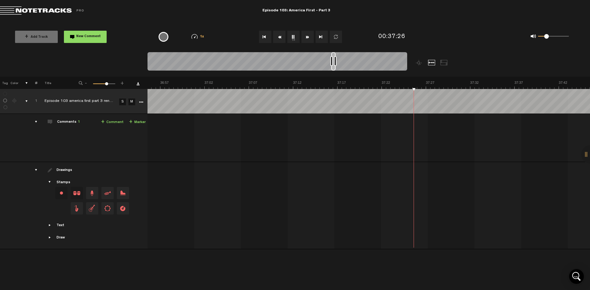
click at [306, 36] on button "Fast Forward" at bounding box center [307, 37] width 12 height 12
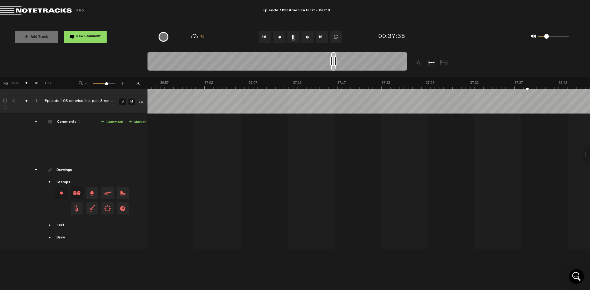
click at [306, 36] on button "Fast Forward" at bounding box center [307, 37] width 12 height 12
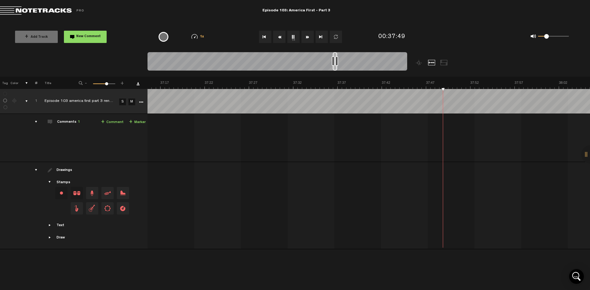
click at [306, 36] on button "Fast Forward" at bounding box center [307, 37] width 12 height 12
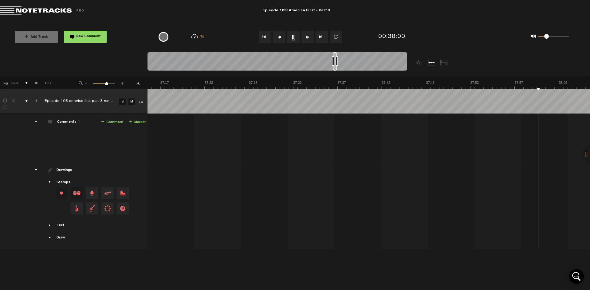
scroll to position [0, 19993]
click at [306, 36] on button "Fast Forward" at bounding box center [307, 37] width 12 height 12
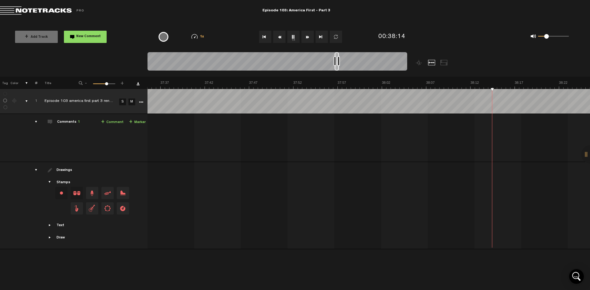
click at [306, 36] on button "Fast Forward" at bounding box center [307, 37] width 12 height 12
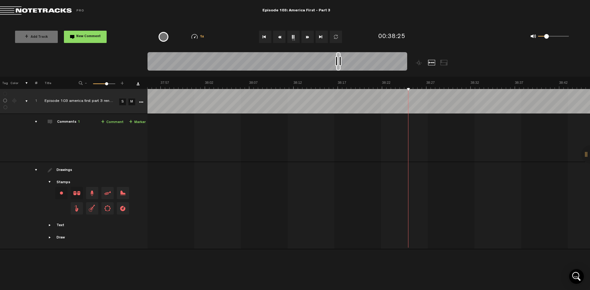
click at [306, 36] on button "Fast Forward" at bounding box center [307, 37] width 12 height 12
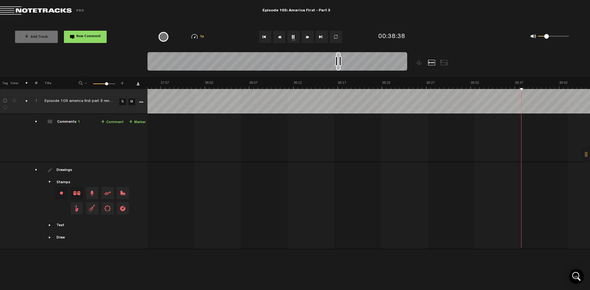
click at [306, 36] on button "Fast Forward" at bounding box center [307, 37] width 12 height 12
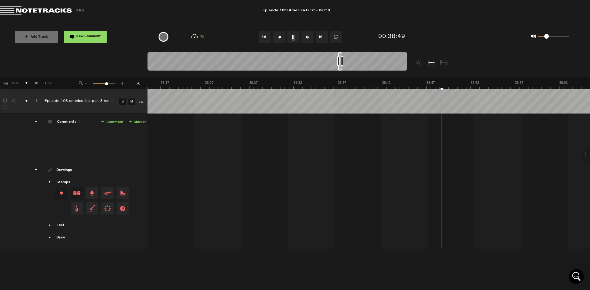
click at [306, 36] on button "Fast Forward" at bounding box center [307, 37] width 12 height 12
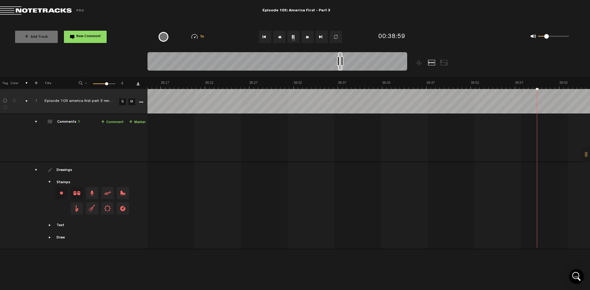
scroll to position [0, 20524]
click at [306, 36] on button "Fast Forward" at bounding box center [307, 37] width 12 height 12
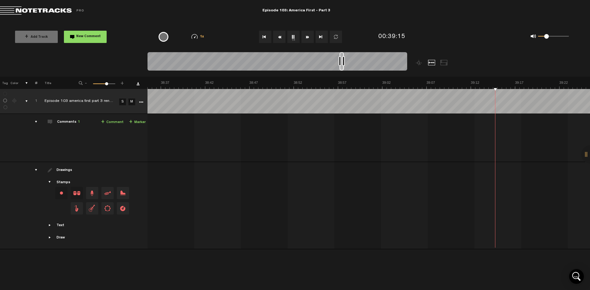
click at [306, 36] on button "Fast Forward" at bounding box center [307, 37] width 12 height 12
click at [307, 36] on button "Fast Forward" at bounding box center [307, 37] width 12 height 12
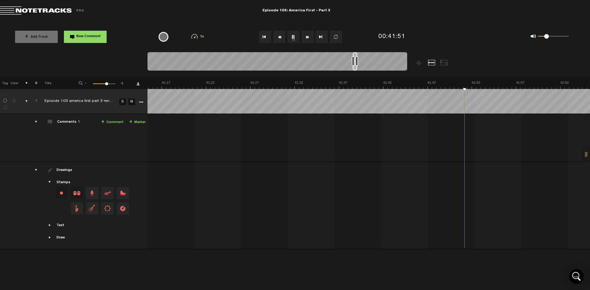
click at [307, 36] on button "Fast Forward" at bounding box center [307, 37] width 12 height 12
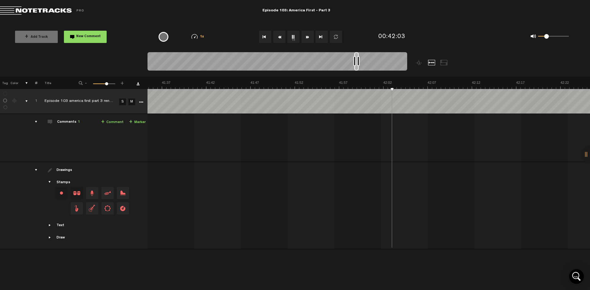
click at [307, 36] on button "Fast Forward" at bounding box center [307, 37] width 12 height 12
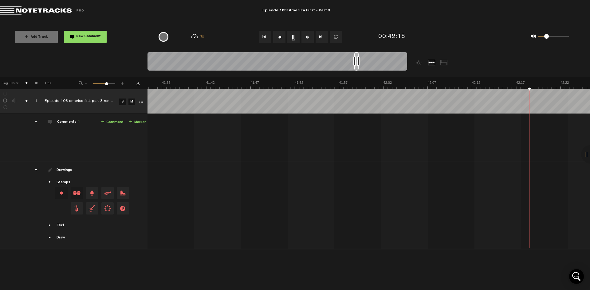
click at [307, 36] on button "Fast Forward" at bounding box center [307, 37] width 12 height 12
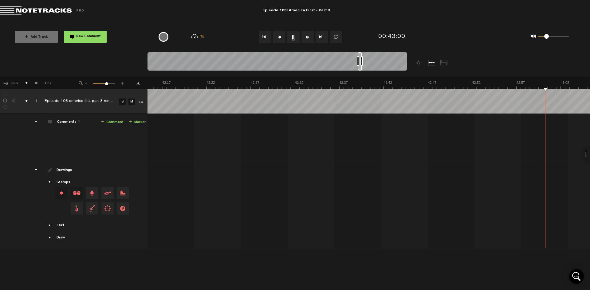
scroll to position [0, 22647]
click at [309, 37] on button "Fast Forward" at bounding box center [307, 37] width 12 height 12
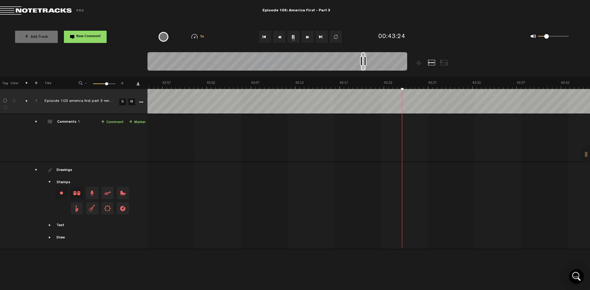
click at [309, 37] on button "Fast Forward" at bounding box center [307, 37] width 12 height 12
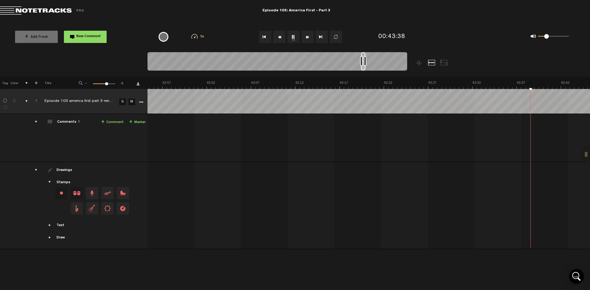
click at [309, 37] on button "Fast Forward" at bounding box center [307, 37] width 12 height 12
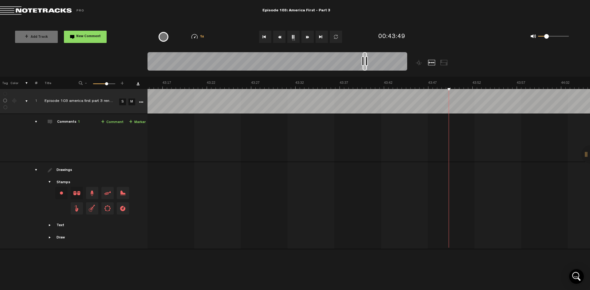
click at [309, 37] on button "Fast Forward" at bounding box center [307, 37] width 12 height 12
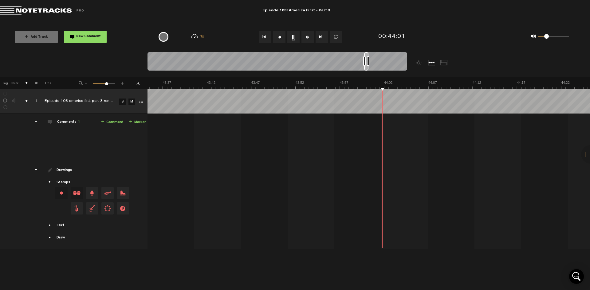
scroll to position [0, 23178]
click at [309, 37] on button "Fast Forward" at bounding box center [307, 37] width 12 height 12
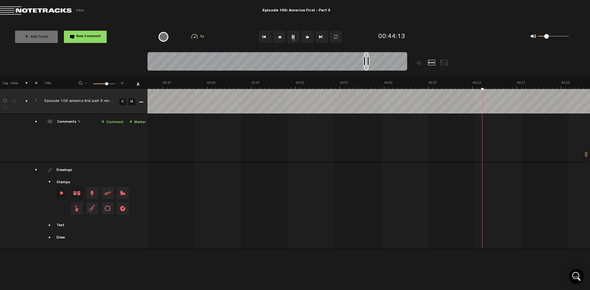
click at [309, 37] on button "Fast Forward" at bounding box center [307, 37] width 12 height 12
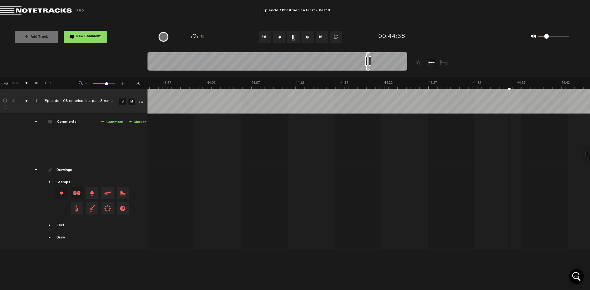
click at [309, 37] on button "Fast Forward" at bounding box center [307, 37] width 12 height 12
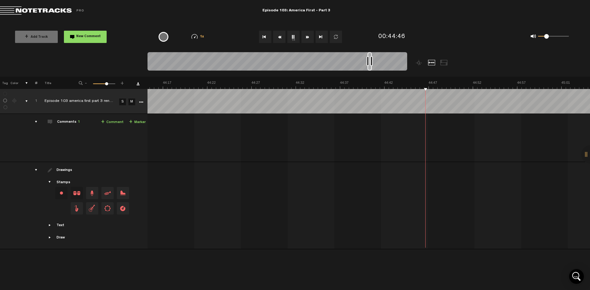
click at [309, 37] on button "Fast Forward" at bounding box center [307, 37] width 12 height 12
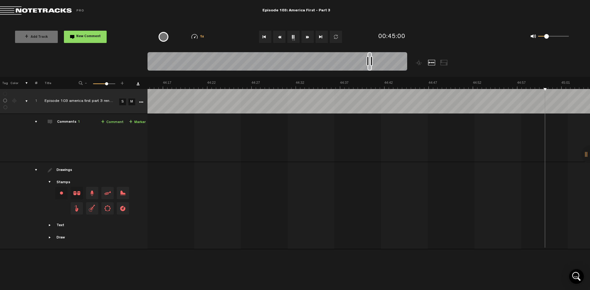
scroll to position [0, 23709]
click at [309, 37] on button "Fast Forward" at bounding box center [307, 37] width 12 height 12
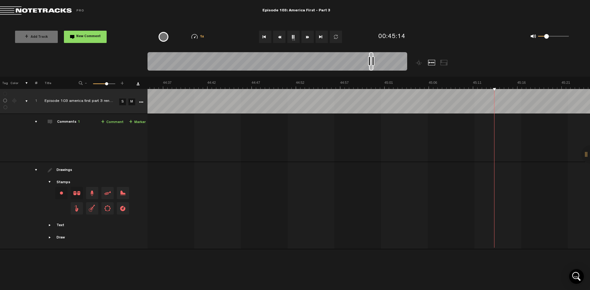
click at [309, 37] on button "Fast Forward" at bounding box center [307, 37] width 12 height 12
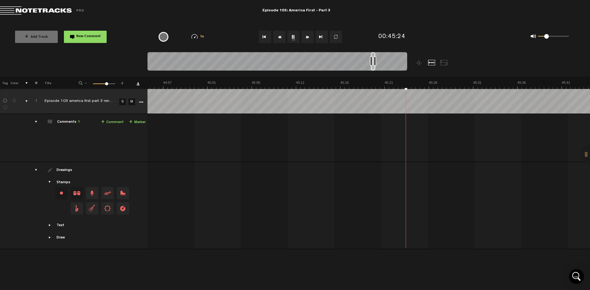
click at [309, 37] on button "Fast Forward" at bounding box center [307, 37] width 12 height 12
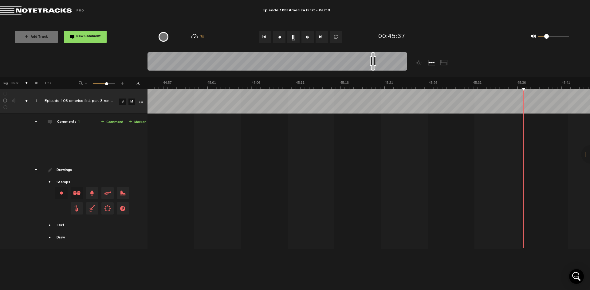
click at [309, 37] on button "Fast Forward" at bounding box center [307, 37] width 12 height 12
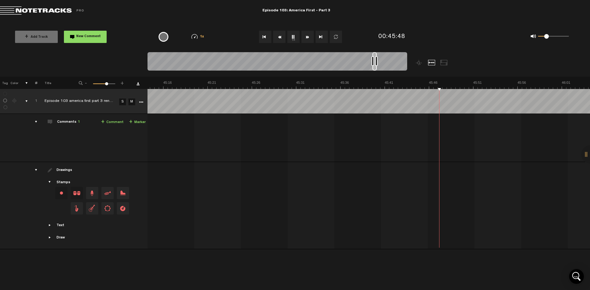
click at [309, 37] on button "Fast Forward" at bounding box center [307, 37] width 12 height 12
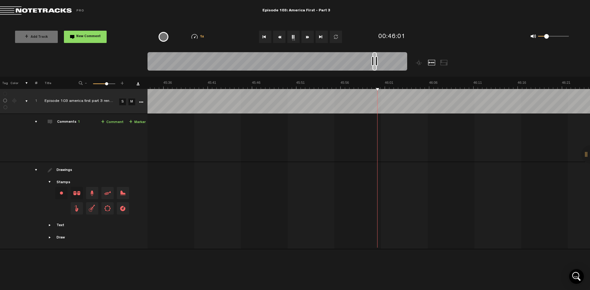
scroll to position [0, 24240]
click at [309, 37] on button "Fast Forward" at bounding box center [307, 37] width 12 height 12
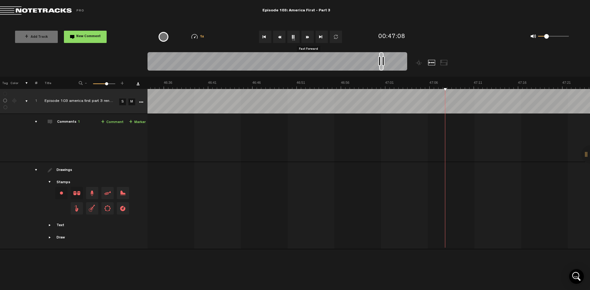
click at [307, 39] on button "Fast Forward" at bounding box center [307, 37] width 12 height 12
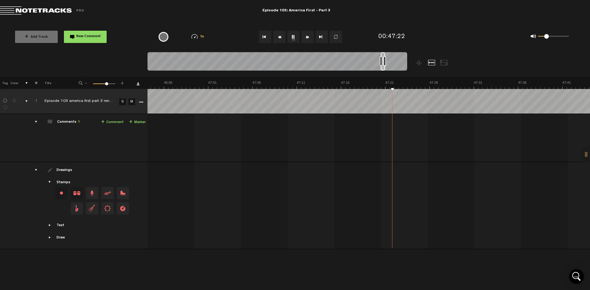
click at [307, 39] on button "Fast Forward" at bounding box center [307, 37] width 12 height 12
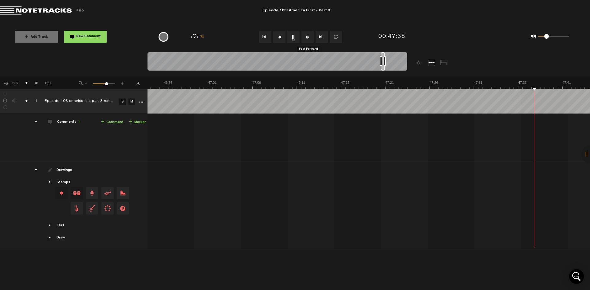
scroll to position [0, 25124]
click at [307, 39] on button "Fast Forward" at bounding box center [307, 37] width 12 height 12
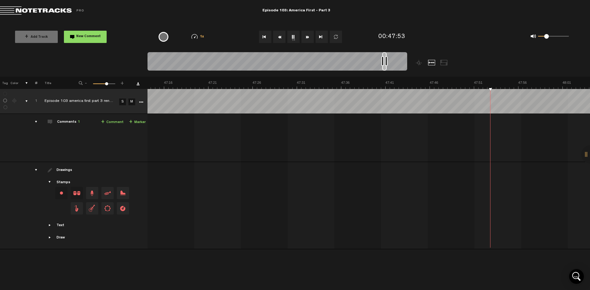
click at [307, 39] on button "Fast Forward" at bounding box center [307, 37] width 12 height 12
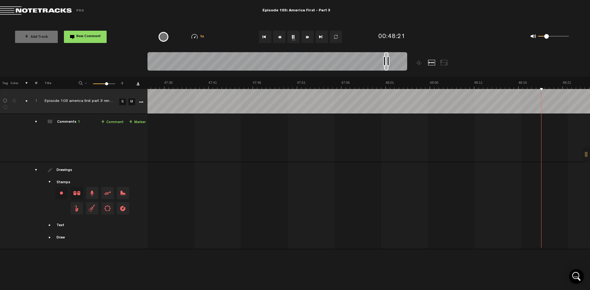
scroll to position [0, 25478]
click at [307, 39] on button "Fast Forward" at bounding box center [307, 37] width 12 height 12
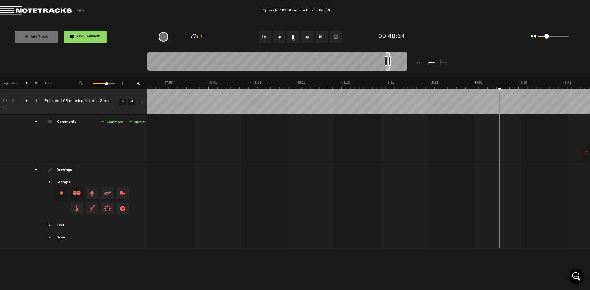
click at [307, 39] on button "Fast Forward" at bounding box center [307, 37] width 12 height 12
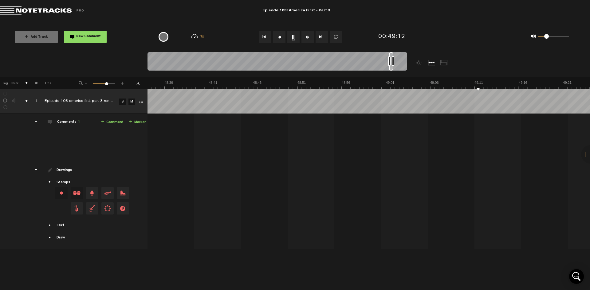
click at [307, 39] on button "Fast Forward" at bounding box center [307, 37] width 12 height 12
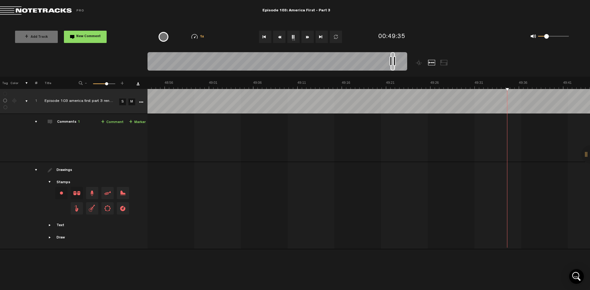
click at [307, 39] on button "Fast Forward" at bounding box center [307, 37] width 12 height 12
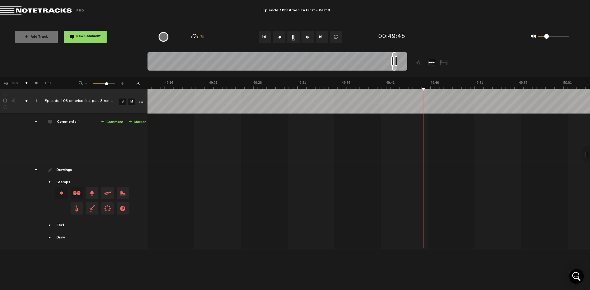
click at [307, 39] on button "Fast Forward" at bounding box center [307, 37] width 12 height 12
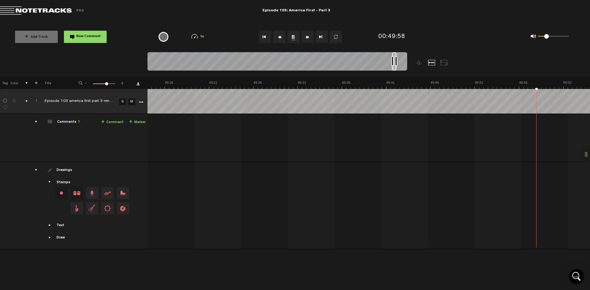
click at [307, 39] on button "Fast Forward" at bounding box center [307, 37] width 12 height 12
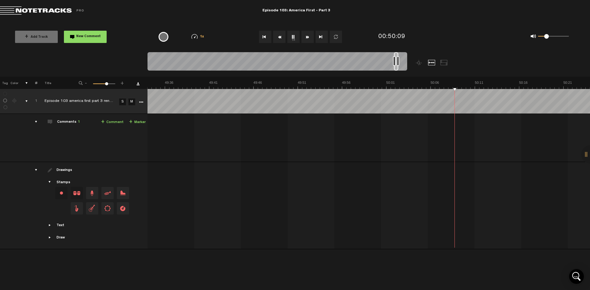
click at [307, 39] on button "Fast Forward" at bounding box center [307, 37] width 12 height 12
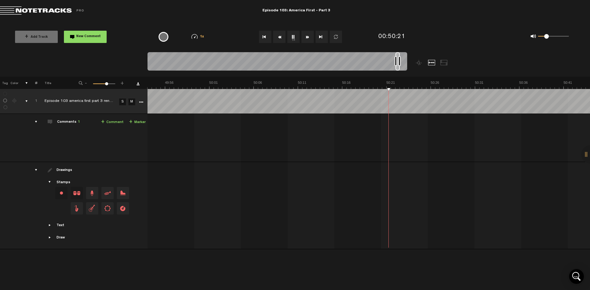
click at [307, 39] on button "Fast Forward" at bounding box center [307, 37] width 12 height 12
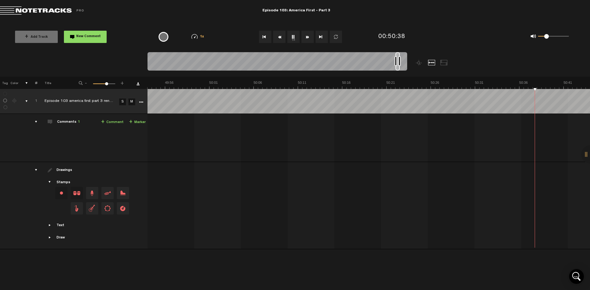
click at [307, 39] on button "Fast Forward" at bounding box center [307, 37] width 12 height 12
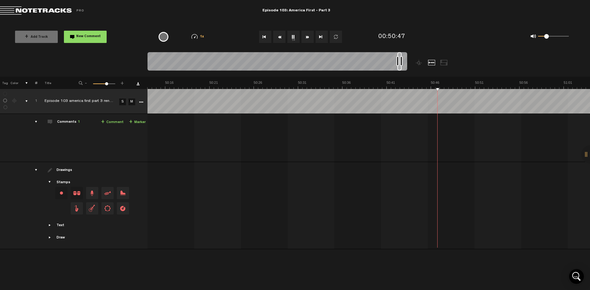
click at [307, 39] on button "Fast Forward" at bounding box center [307, 37] width 12 height 12
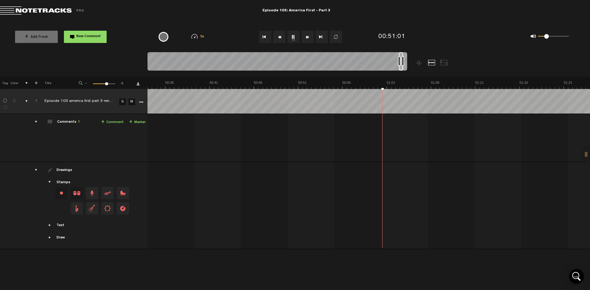
scroll to position [0, 26894]
click at [307, 39] on button "Fast Forward" at bounding box center [307, 37] width 12 height 12
